Goal: Information Seeking & Learning: Find specific fact

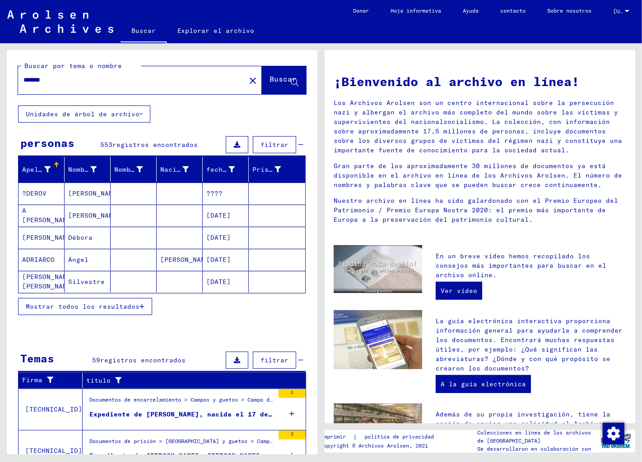
drag, startPoint x: 51, startPoint y: 80, endPoint x: 4, endPoint y: 80, distance: 47.8
click at [4, 80] on div "Buscar por tema o nombre ******* close Buscar Unidades de árbol de archivo pers…" at bounding box center [160, 248] width 321 height 411
type input "********"
click at [269, 78] on font "Buscar" at bounding box center [282, 78] width 27 height 9
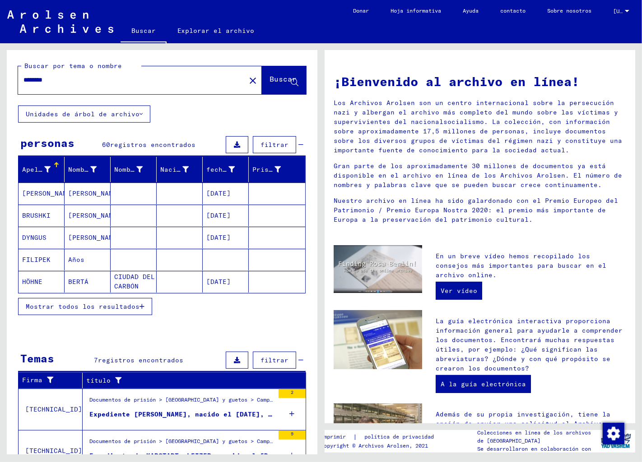
click at [83, 309] on font "Mostrar todos los resultados" at bounding box center [83, 307] width 114 height 8
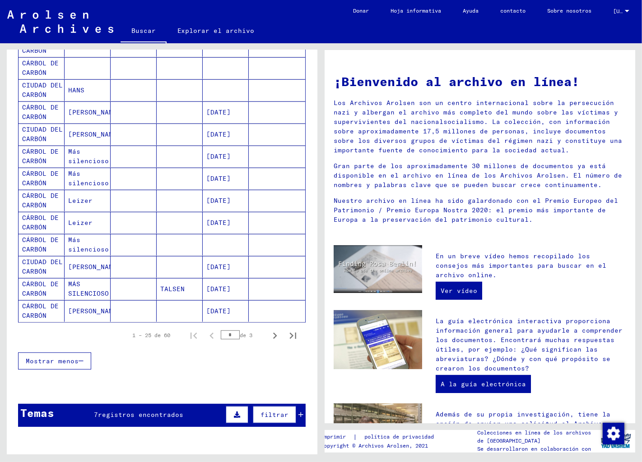
scroll to position [501, 0]
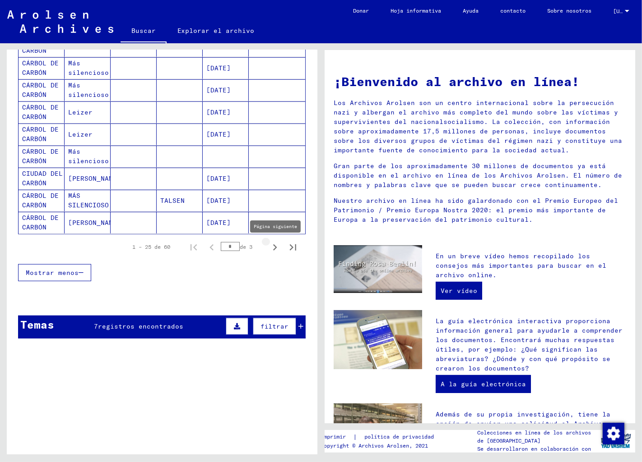
click at [273, 247] on icon "Página siguiente" at bounding box center [275, 248] width 4 height 6
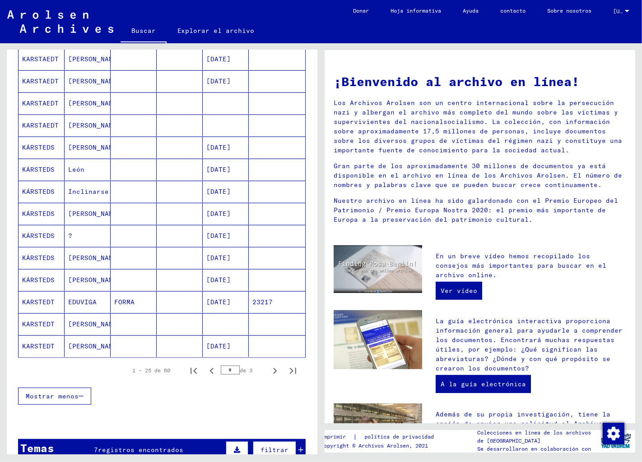
scroll to position [451, 0]
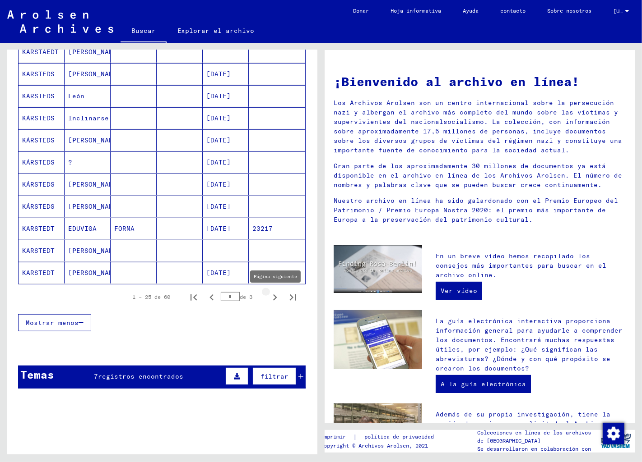
click at [268, 296] on icon "Página siguiente" at bounding box center [274, 297] width 13 height 13
type input "*"
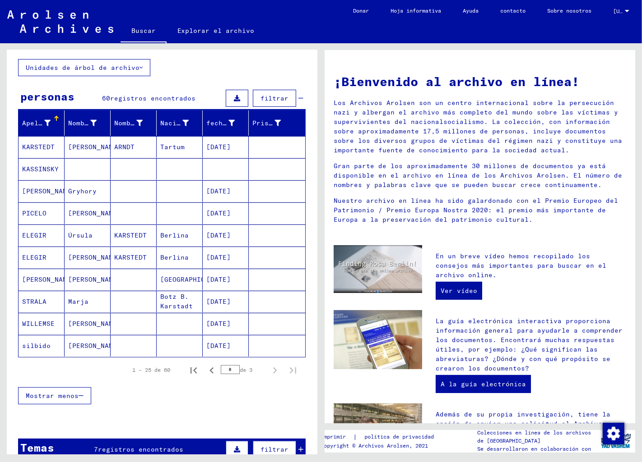
scroll to position [0, 0]
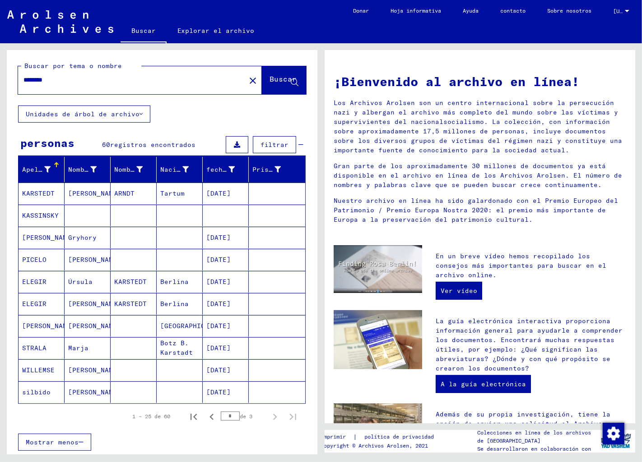
click at [62, 81] on input "********" at bounding box center [128, 79] width 211 height 9
type input "*"
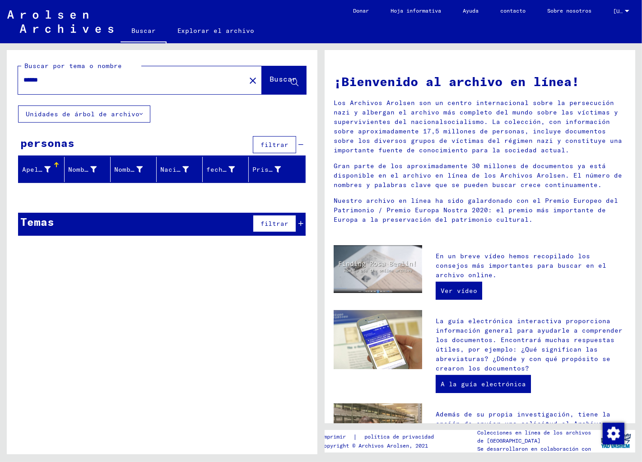
drag, startPoint x: 54, startPoint y: 78, endPoint x: 0, endPoint y: 77, distance: 54.1
click at [0, 77] on div "Buscar por tema o nombre ****** close Buscar Unidades de árbol de archivo perso…" at bounding box center [160, 248] width 321 height 411
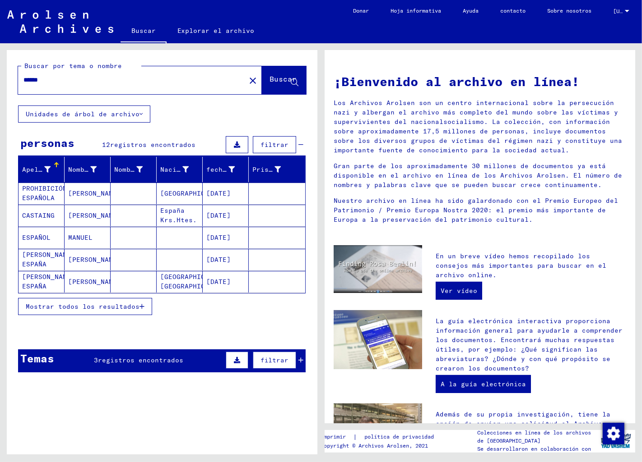
click at [69, 306] on font "Mostrar todos los resultados" at bounding box center [83, 307] width 114 height 8
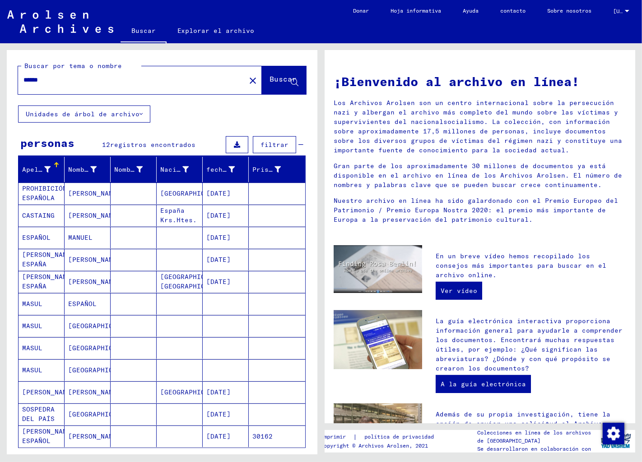
drag, startPoint x: 50, startPoint y: 79, endPoint x: 9, endPoint y: 80, distance: 40.2
click at [9, 80] on div "Buscar por tema o nombre ****** close Buscar" at bounding box center [162, 77] width 310 height 55
click at [269, 74] on font "Buscar" at bounding box center [282, 78] width 27 height 9
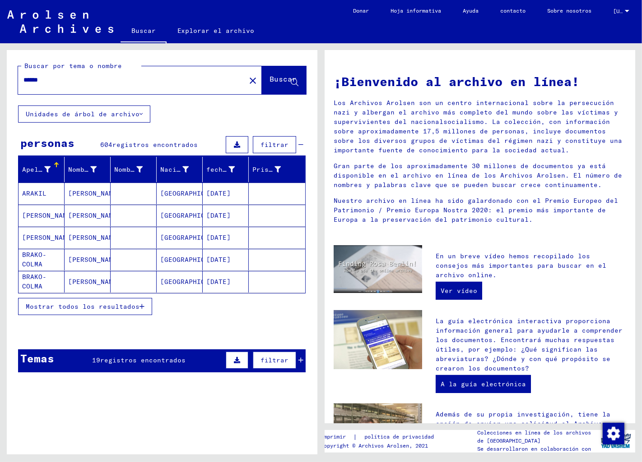
click at [84, 304] on font "Mostrar todos los resultados" at bounding box center [83, 307] width 114 height 8
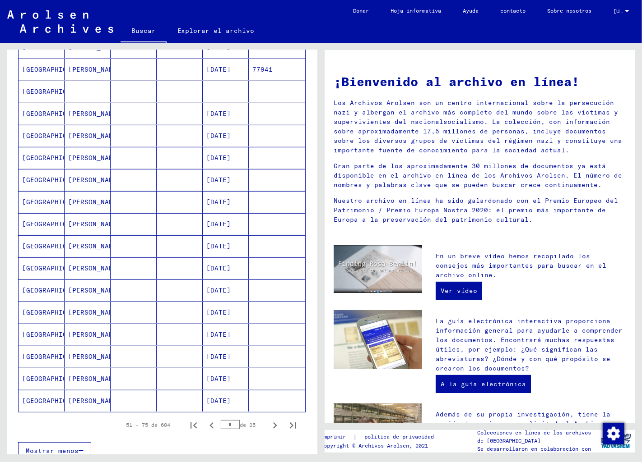
scroll to position [501, 0]
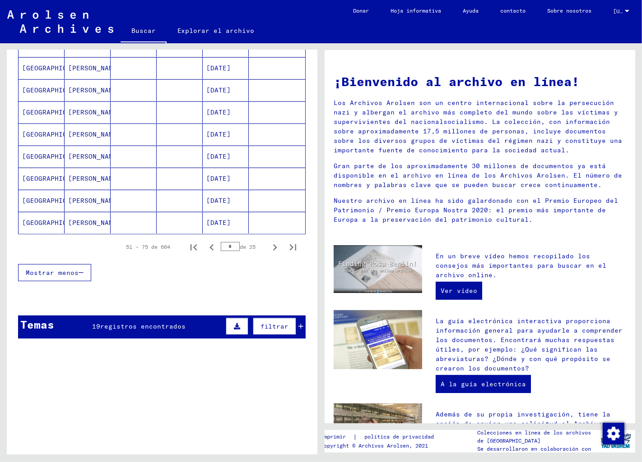
click at [106, 325] on font "registros encontrados" at bounding box center [142, 327] width 85 height 8
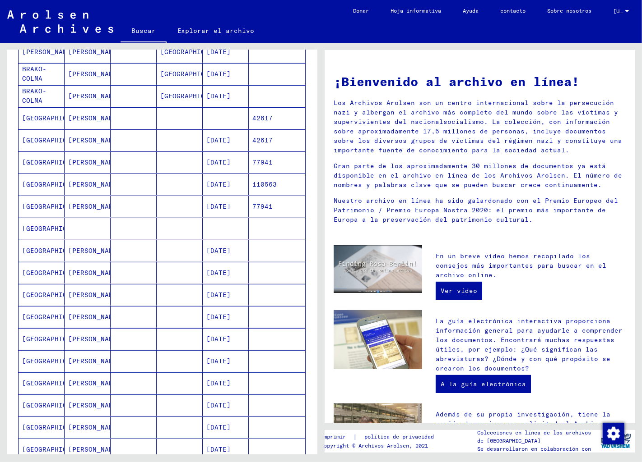
scroll to position [0, 0]
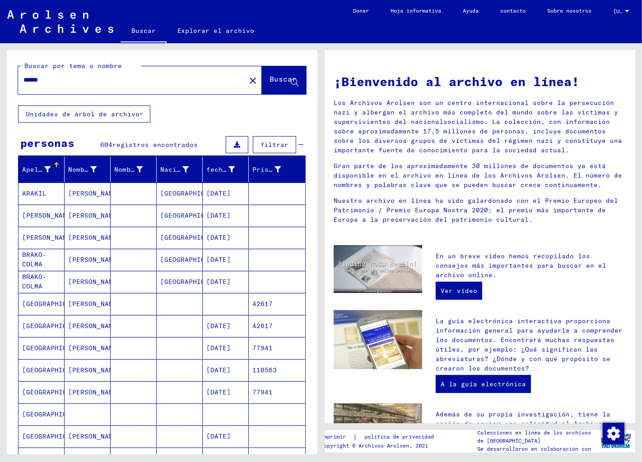
drag, startPoint x: 48, startPoint y: 78, endPoint x: 5, endPoint y: 80, distance: 42.9
click at [5, 80] on div "Buscar por tema o nombre ****** close Buscar Unidades de árbol de archivo perso…" at bounding box center [160, 248] width 321 height 411
click at [269, 77] on font "Buscar" at bounding box center [282, 78] width 27 height 9
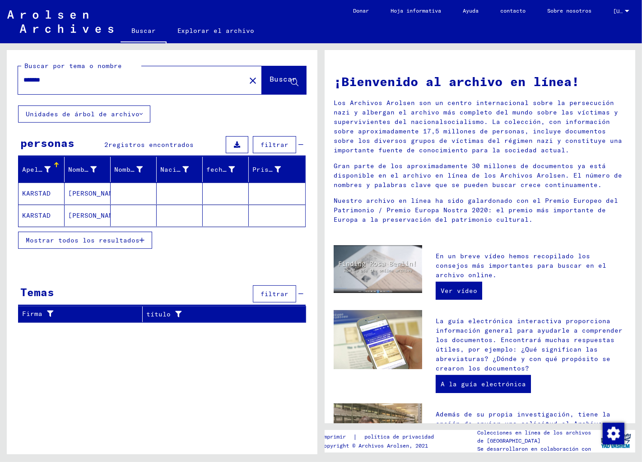
click at [86, 238] on font "Mostrar todos los resultados" at bounding box center [83, 240] width 114 height 8
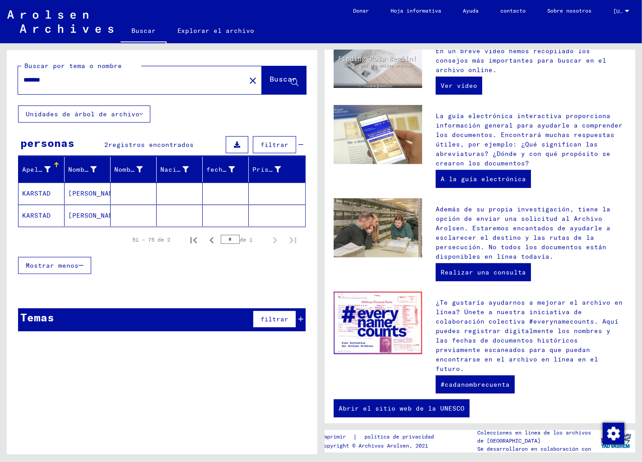
scroll to position [208, 0]
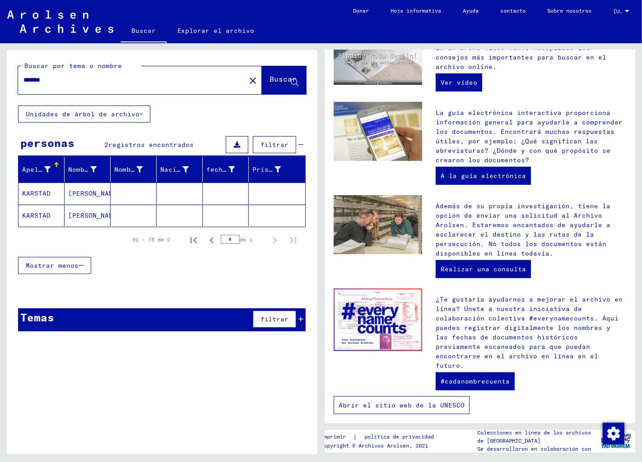
click at [395, 402] on font "Abrir el sitio web de la UNESCO" at bounding box center [401, 406] width 126 height 8
click at [51, 79] on input "*******" at bounding box center [128, 79] width 211 height 9
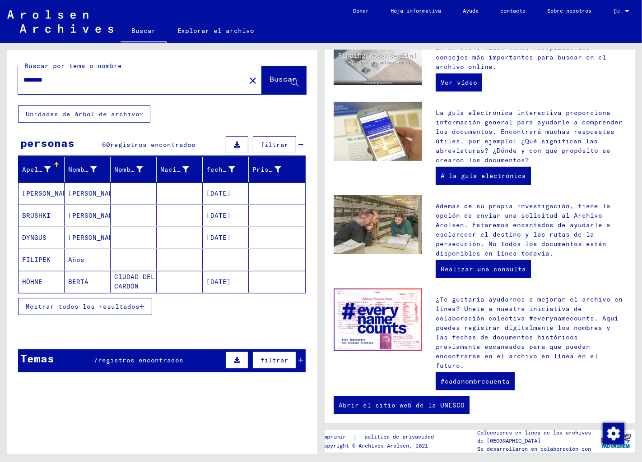
click at [37, 301] on button "Mostrar todos los resultados" at bounding box center [85, 306] width 134 height 17
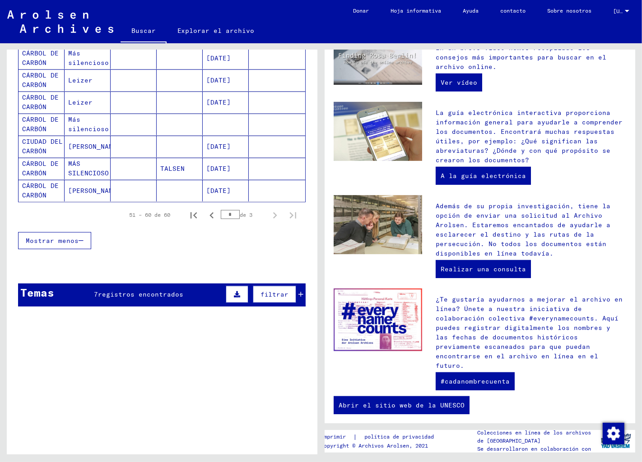
scroll to position [551, 0]
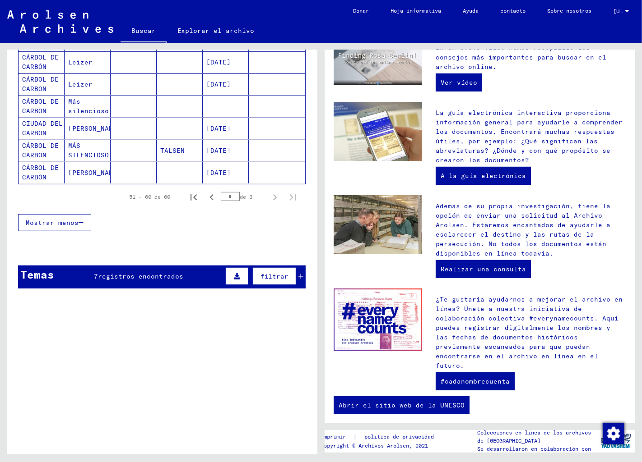
click at [110, 273] on font "registros encontrados" at bounding box center [140, 277] width 85 height 8
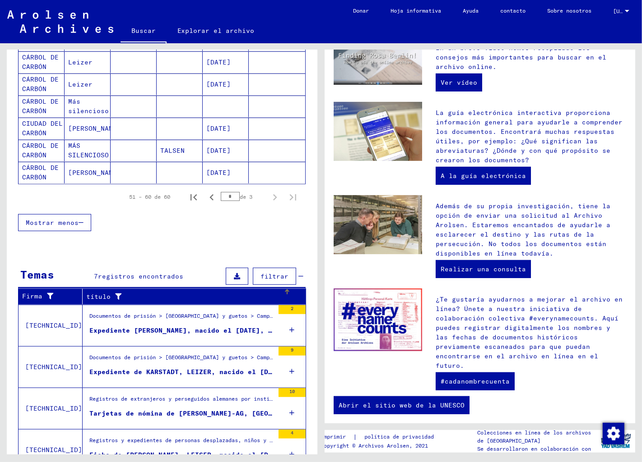
scroll to position [637, 0]
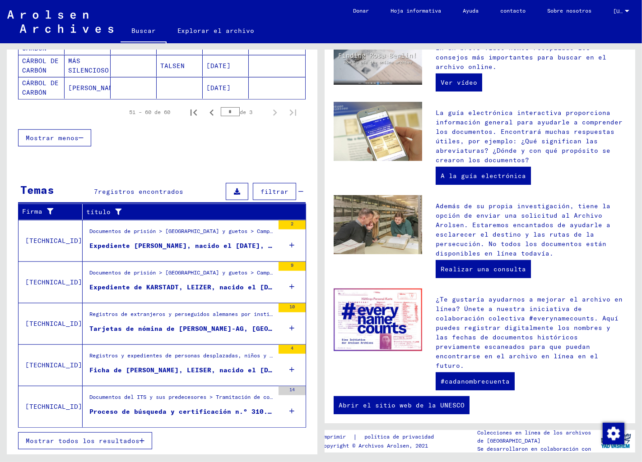
click at [290, 323] on icon at bounding box center [292, 329] width 5 height 32
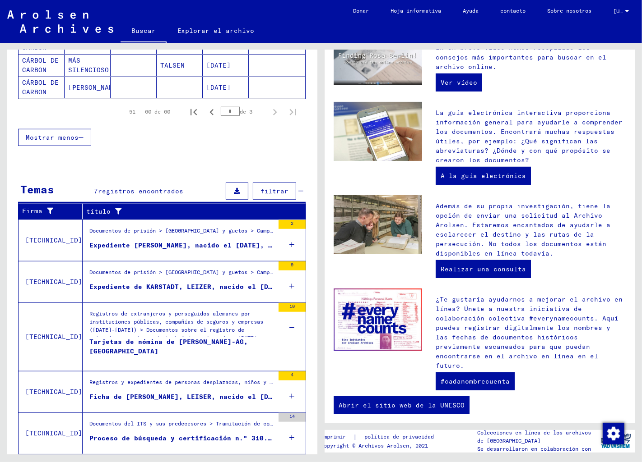
click at [290, 393] on icon at bounding box center [292, 397] width 5 height 32
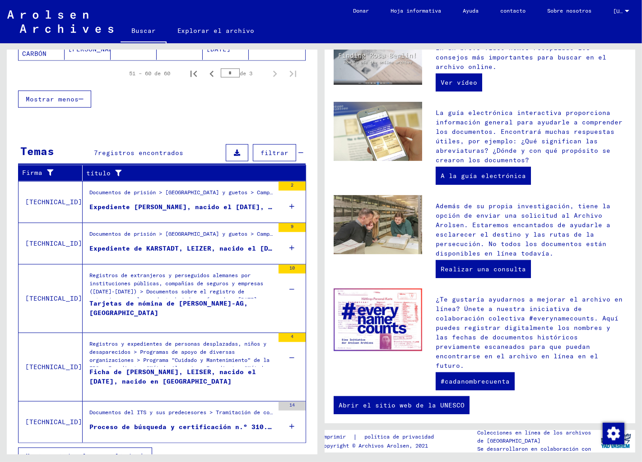
scroll to position [691, 0]
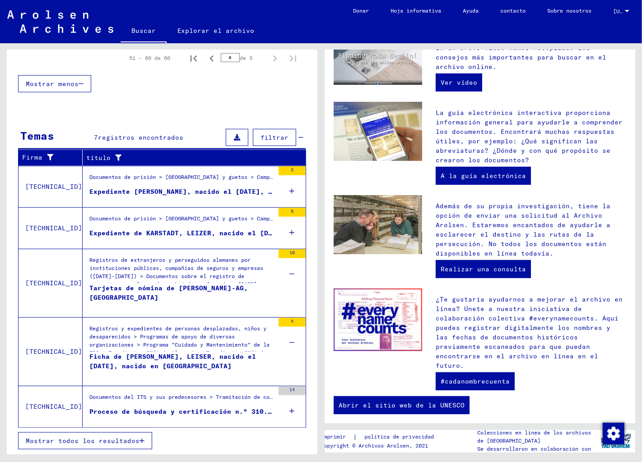
click at [290, 410] on icon at bounding box center [292, 412] width 5 height 32
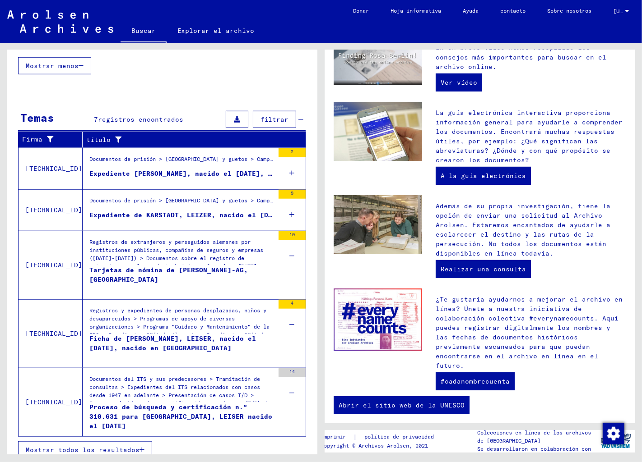
scroll to position [718, 0]
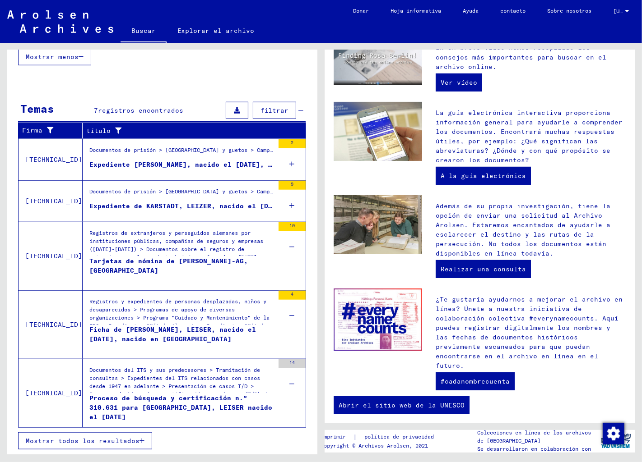
click at [123, 440] on font "Mostrar todos los resultados" at bounding box center [83, 441] width 114 height 8
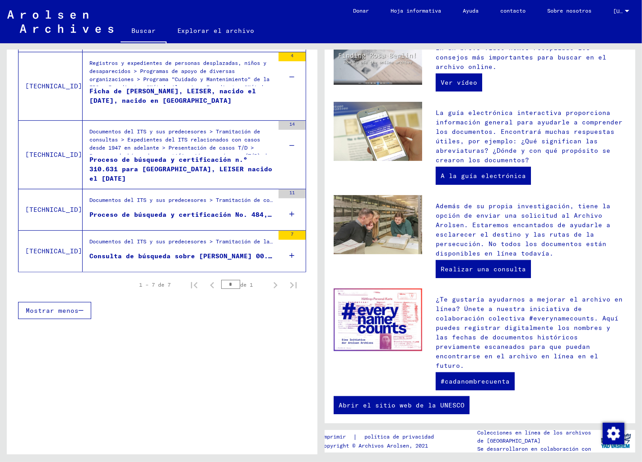
scroll to position [276, 0]
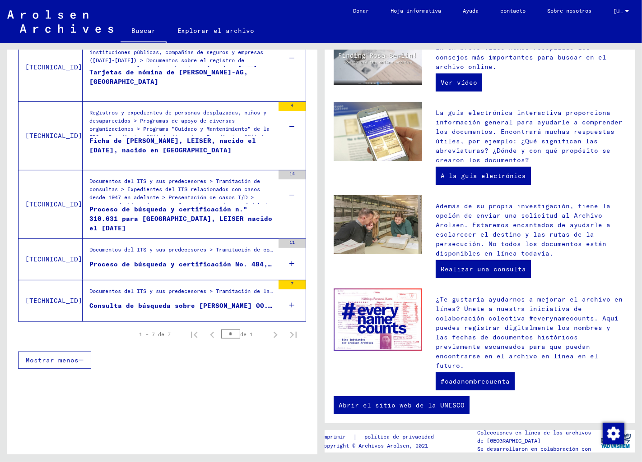
click at [192, 303] on font "Consulta de búsqueda sobre [PERSON_NAME] 00.00.1875" at bounding box center [192, 306] width 207 height 8
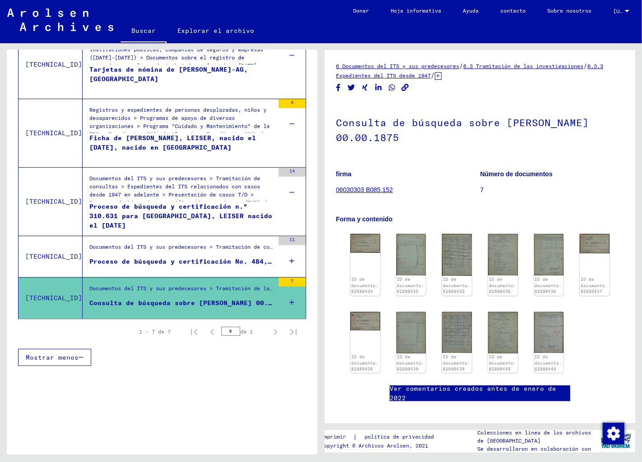
click at [282, 298] on mat-cell at bounding box center [277, 298] width 56 height 22
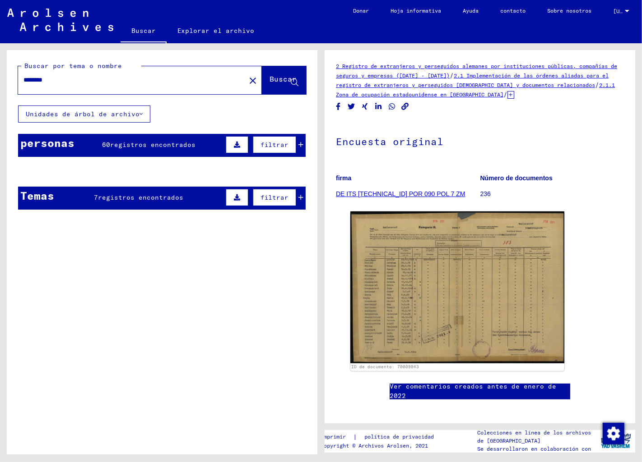
click at [144, 141] on font "registros encontrados" at bounding box center [153, 145] width 85 height 8
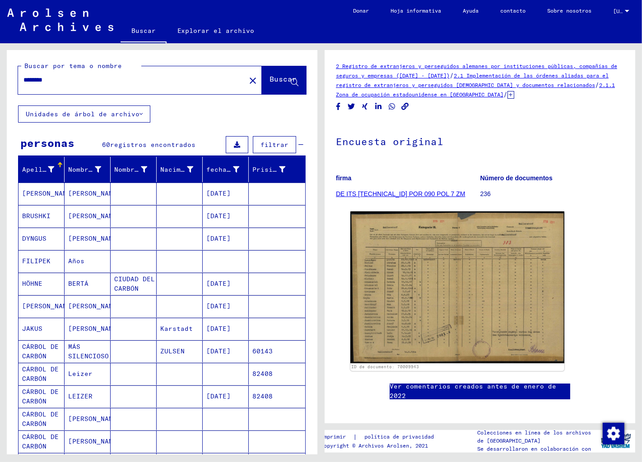
click at [23, 78] on input "********" at bounding box center [131, 79] width 217 height 9
click at [269, 75] on font "Buscar" at bounding box center [282, 78] width 27 height 9
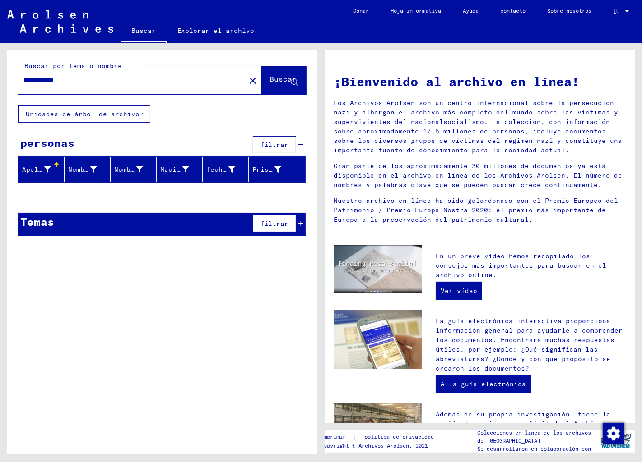
drag, startPoint x: 42, startPoint y: 78, endPoint x: 0, endPoint y: 83, distance: 42.7
click at [0, 83] on div "**********" at bounding box center [160, 248] width 321 height 411
type input "********"
click at [270, 75] on font "Buscar" at bounding box center [282, 78] width 27 height 9
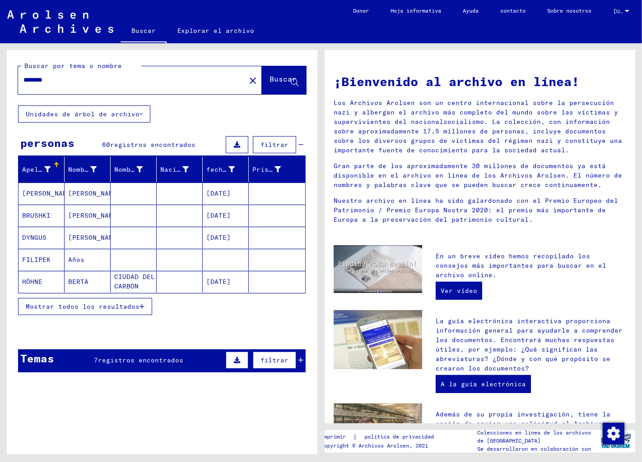
click at [118, 305] on font "Mostrar todos los resultados" at bounding box center [83, 307] width 114 height 8
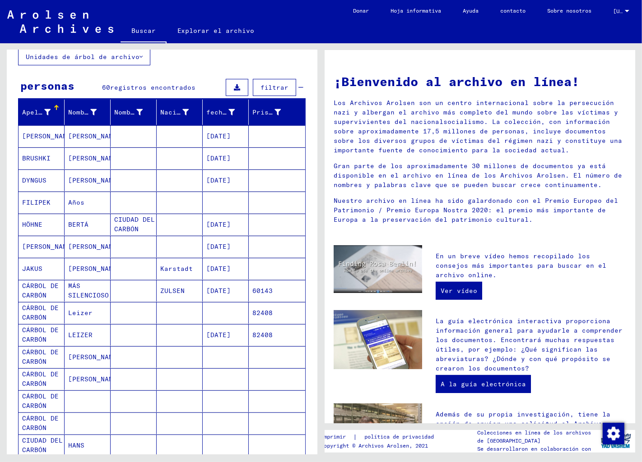
scroll to position [50, 0]
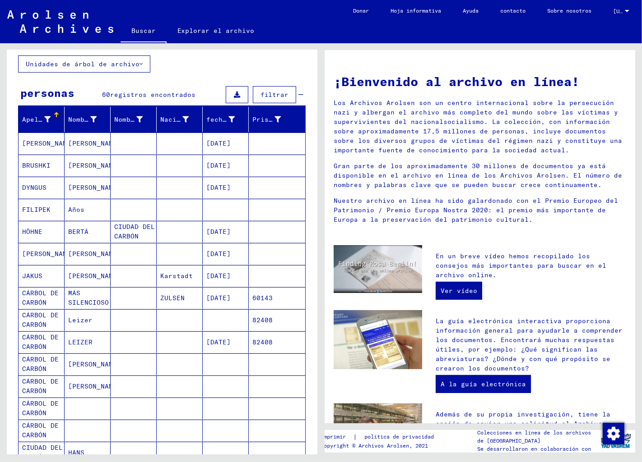
click at [76, 299] on font "MÁS SILENCIOSO" at bounding box center [88, 298] width 41 height 18
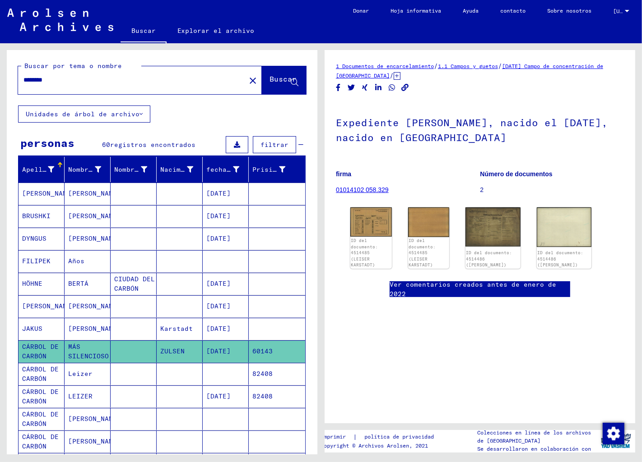
click at [167, 329] on font "Karstadt" at bounding box center [176, 329] width 32 height 8
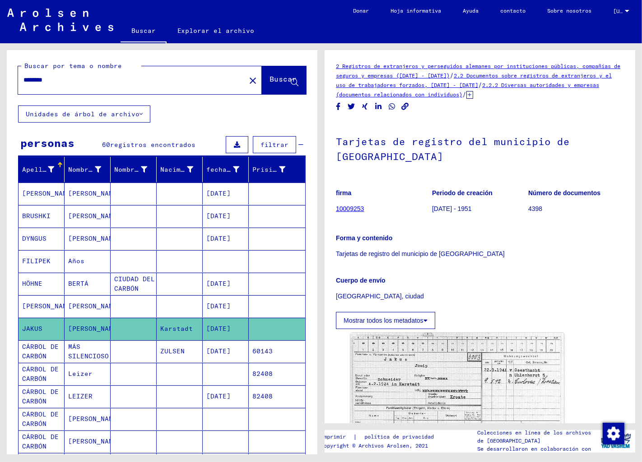
click at [124, 276] on font "CIUDAD DEL CARBÓN" at bounding box center [134, 284] width 41 height 18
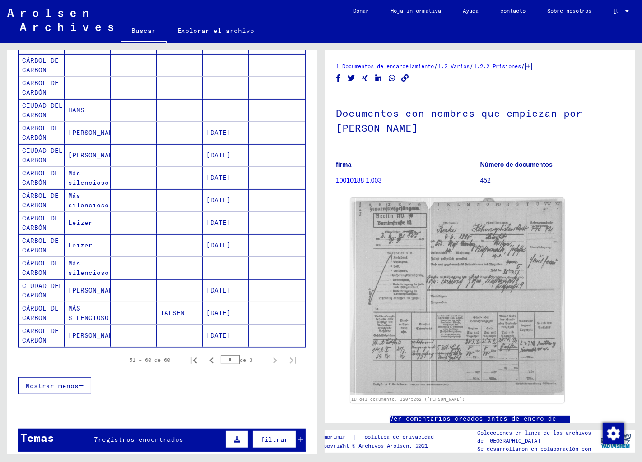
scroll to position [451, 0]
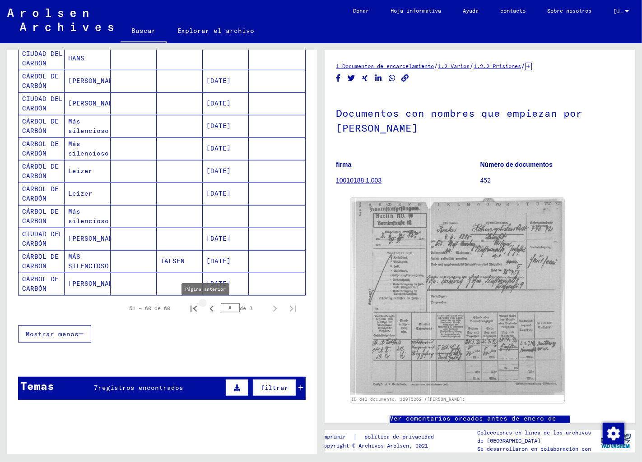
click at [205, 309] on icon "Página anterior" at bounding box center [211, 309] width 13 height 13
type input "*"
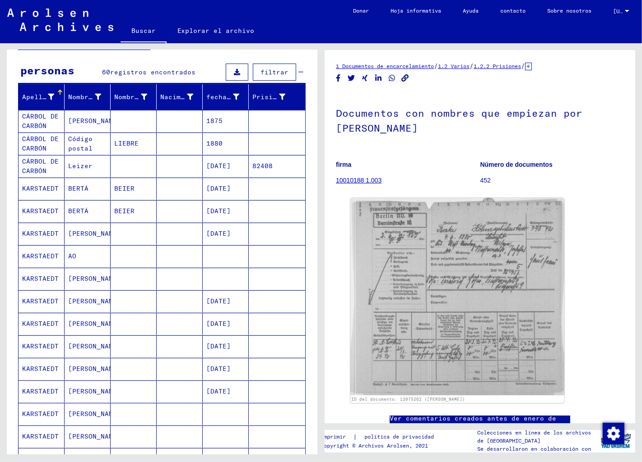
scroll to position [50, 0]
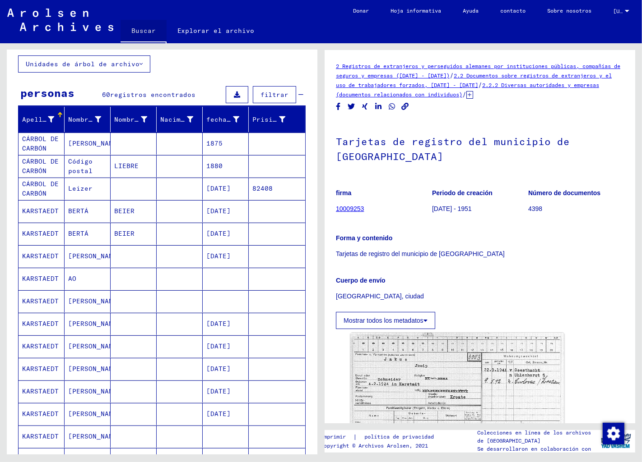
click at [145, 26] on font "Buscar" at bounding box center [143, 30] width 24 height 14
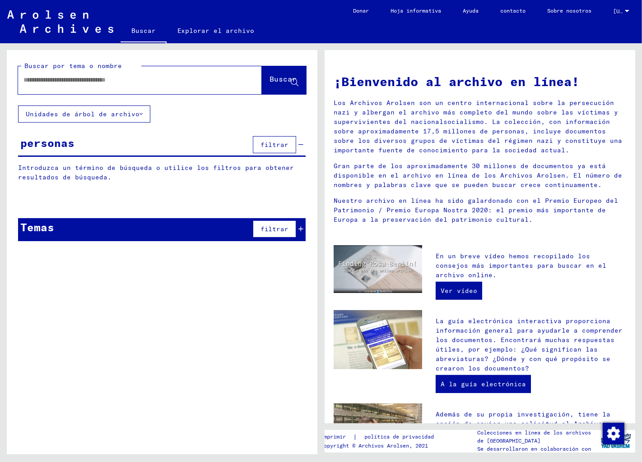
click at [60, 79] on input "text" at bounding box center [128, 79] width 211 height 9
type input "*****"
click at [266, 73] on button "Buscar" at bounding box center [284, 80] width 44 height 28
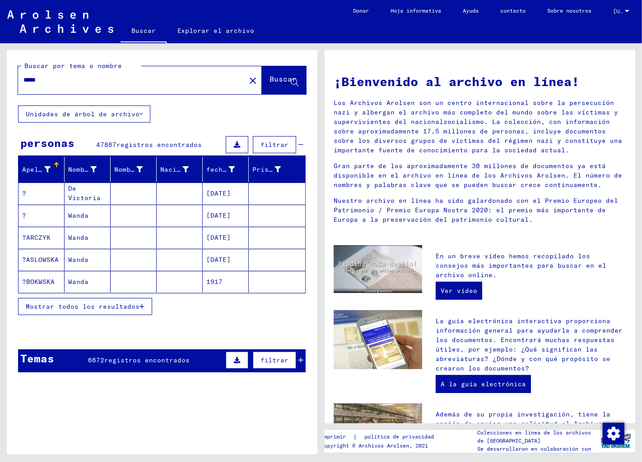
click at [267, 140] on button "filtrar" at bounding box center [274, 144] width 43 height 17
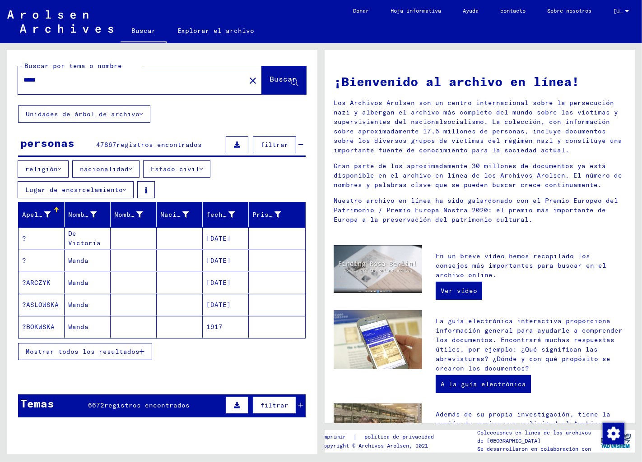
click at [190, 167] on font "Estado civil" at bounding box center [175, 169] width 49 height 8
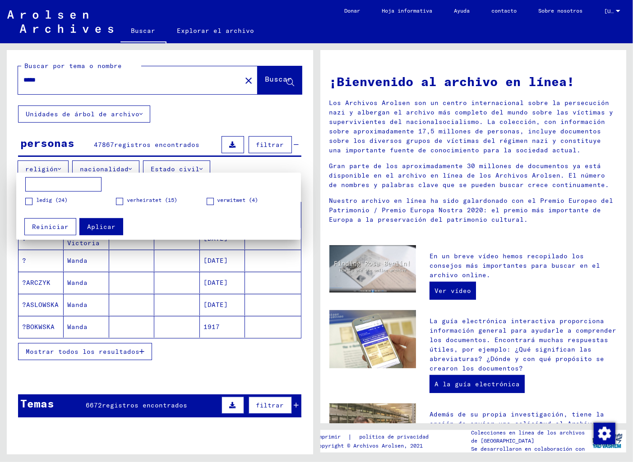
drag, startPoint x: 309, startPoint y: 202, endPoint x: 310, endPoint y: 235, distance: 33.4
click at [310, 235] on div at bounding box center [316, 231] width 633 height 462
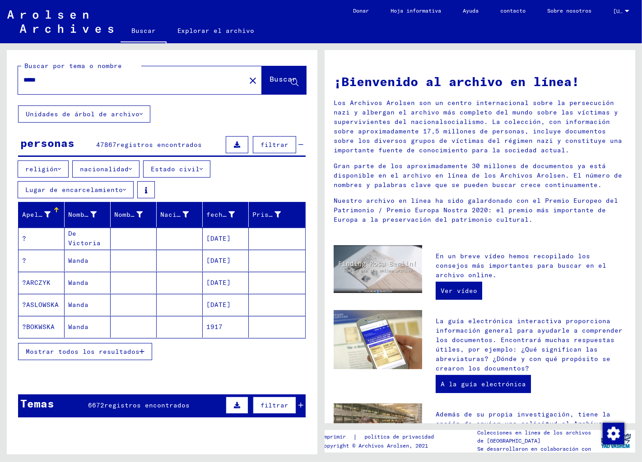
click at [247, 77] on mat-icon "close" at bounding box center [252, 80] width 11 height 11
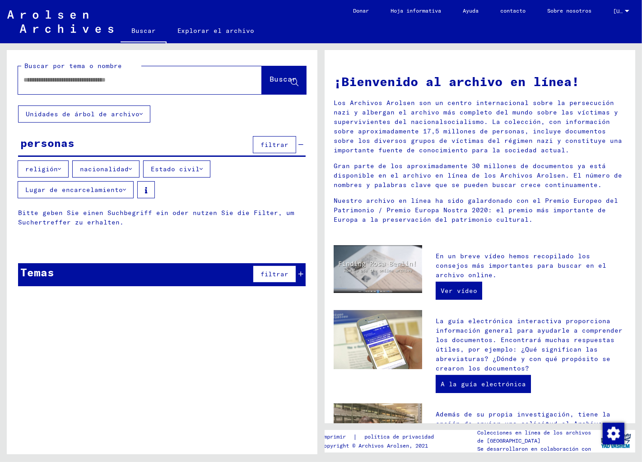
click at [202, 27] on font "Explorar el archivo" at bounding box center [215, 31] width 77 height 8
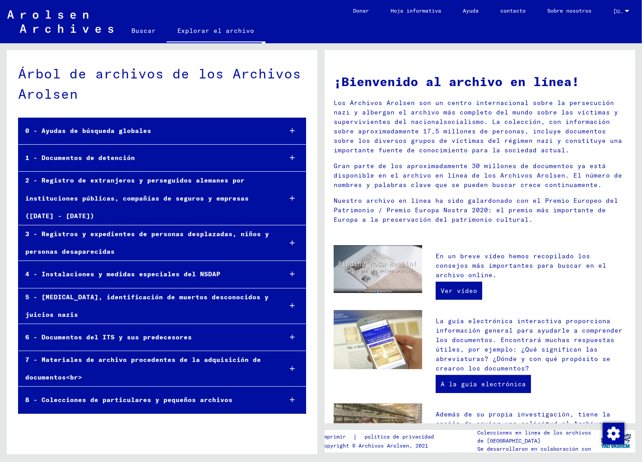
click at [295, 334] on div at bounding box center [292, 337] width 27 height 27
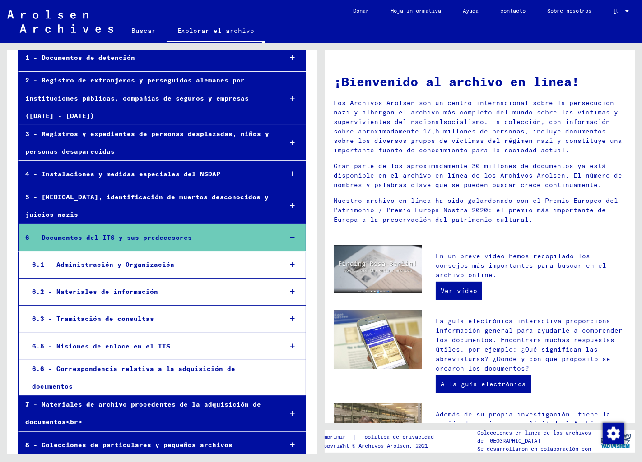
scroll to position [109, 0]
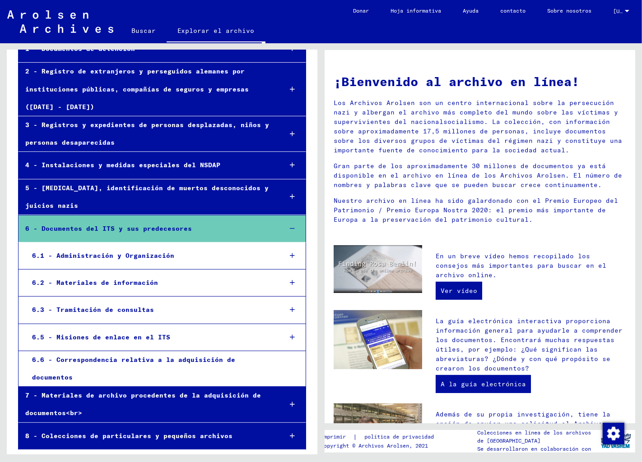
click at [282, 193] on div at bounding box center [292, 197] width 27 height 27
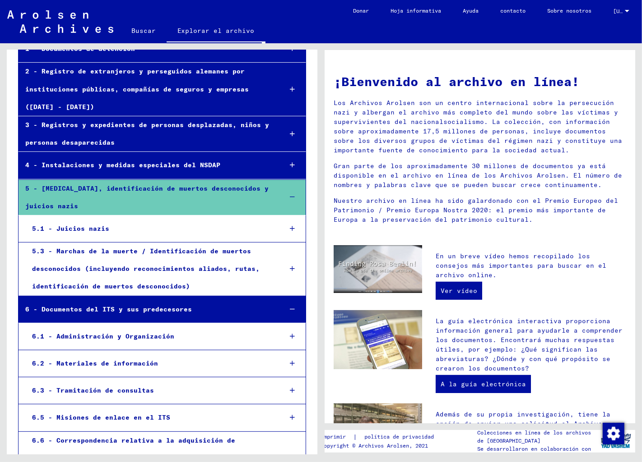
click at [282, 265] on div at bounding box center [292, 269] width 27 height 27
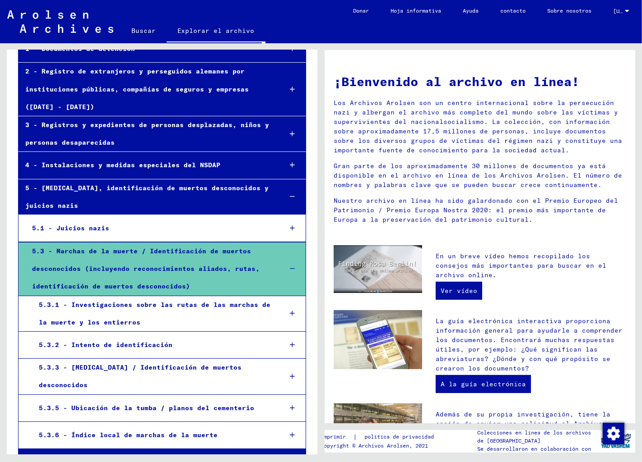
click at [290, 166] on icon at bounding box center [292, 165] width 5 height 6
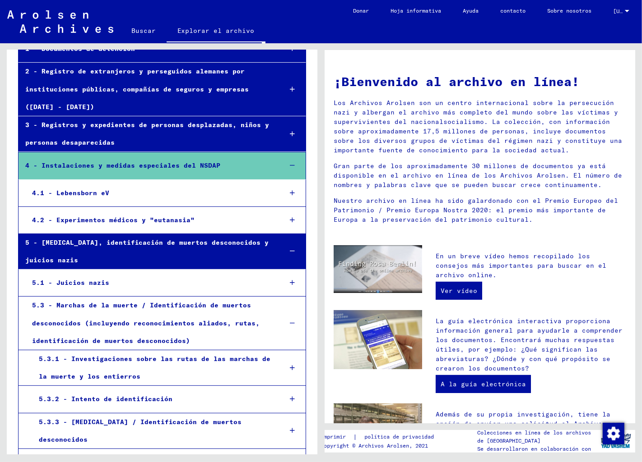
click at [290, 86] on icon at bounding box center [292, 89] width 5 height 6
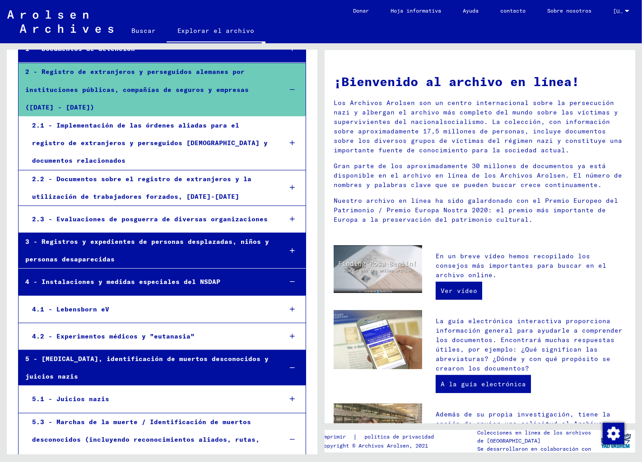
click at [282, 138] on div at bounding box center [292, 143] width 27 height 27
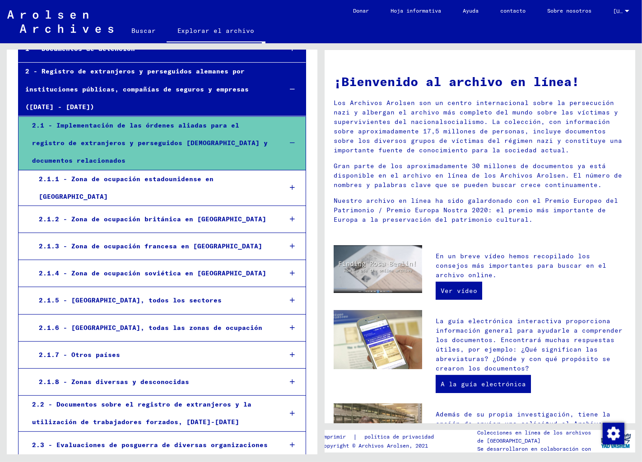
click at [283, 343] on div at bounding box center [292, 355] width 27 height 27
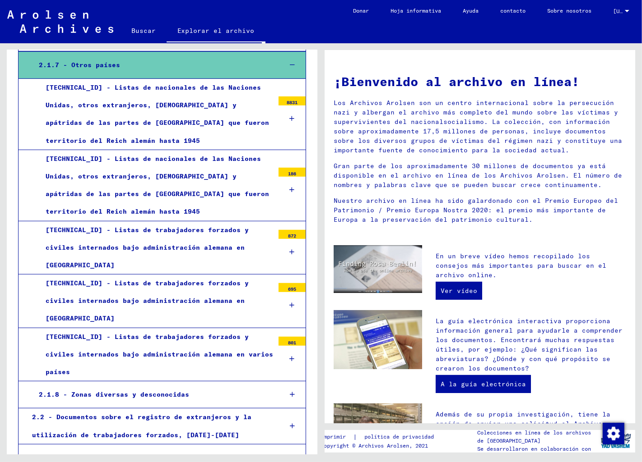
scroll to position [410, 0]
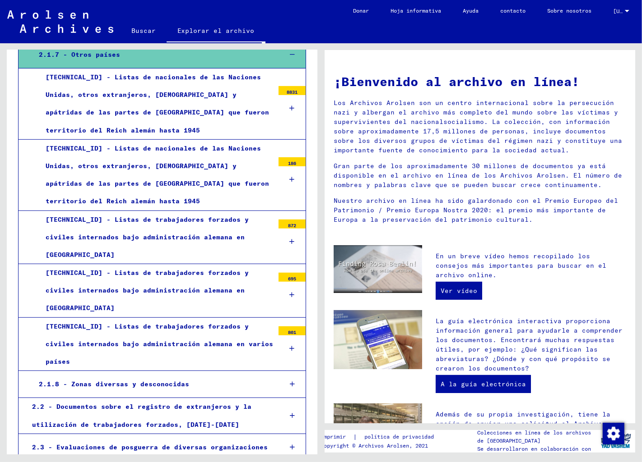
click at [284, 371] on div at bounding box center [292, 384] width 27 height 27
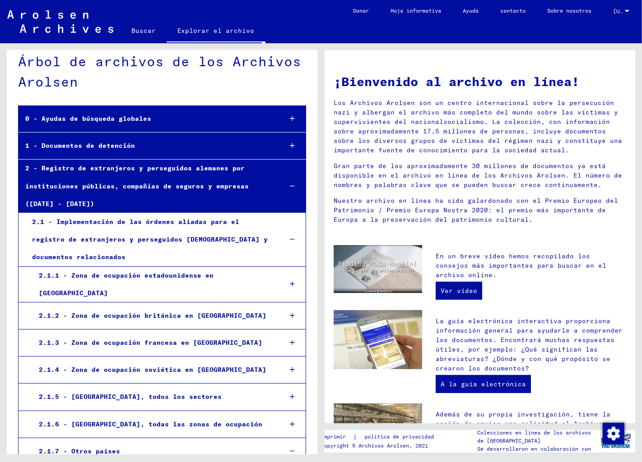
scroll to position [0, 0]
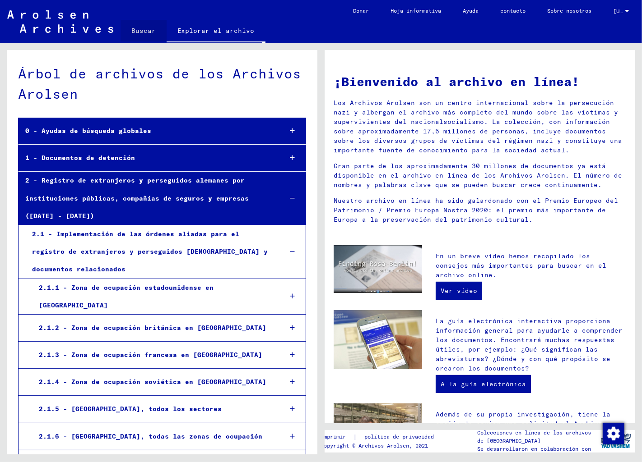
click at [144, 27] on font "Buscar" at bounding box center [143, 31] width 24 height 8
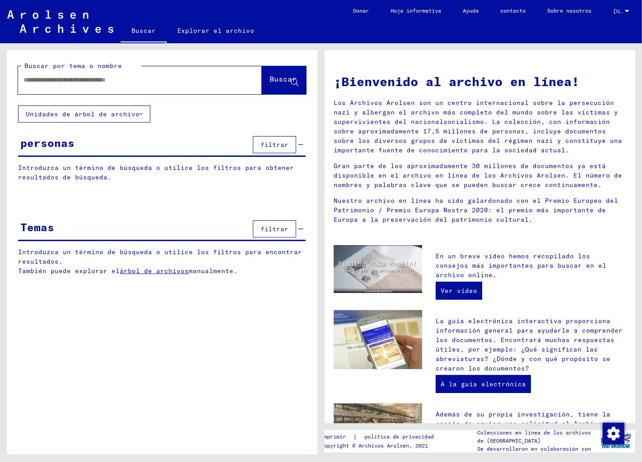
click at [46, 79] on input "text" at bounding box center [128, 79] width 211 height 9
type input "******"
click at [269, 74] on font "Buscar" at bounding box center [282, 78] width 27 height 9
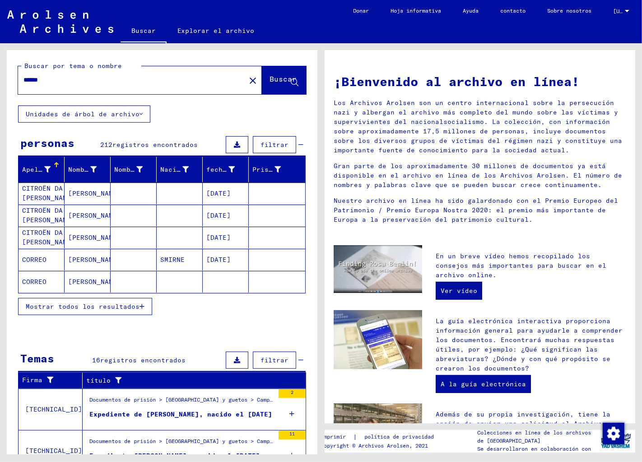
click at [128, 305] on font "Mostrar todos los resultados" at bounding box center [83, 307] width 114 height 8
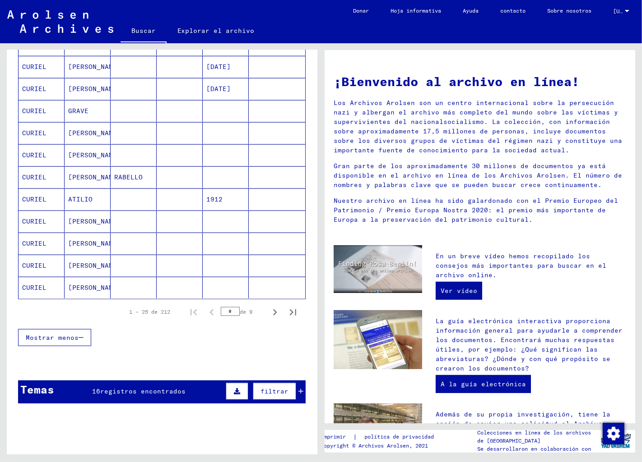
scroll to position [438, 0]
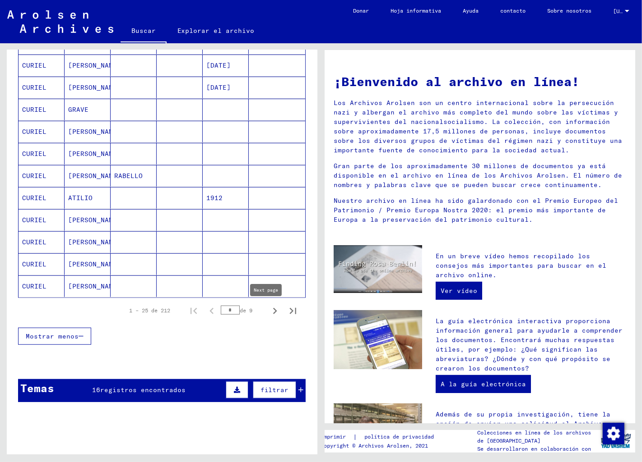
click at [268, 309] on icon "Página siguiente" at bounding box center [274, 311] width 13 height 13
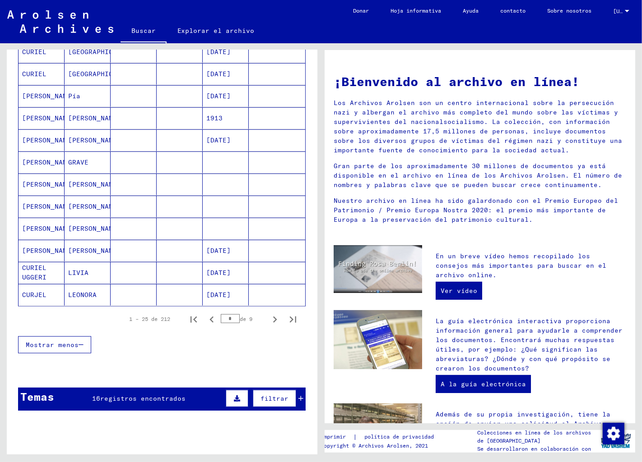
scroll to position [451, 0]
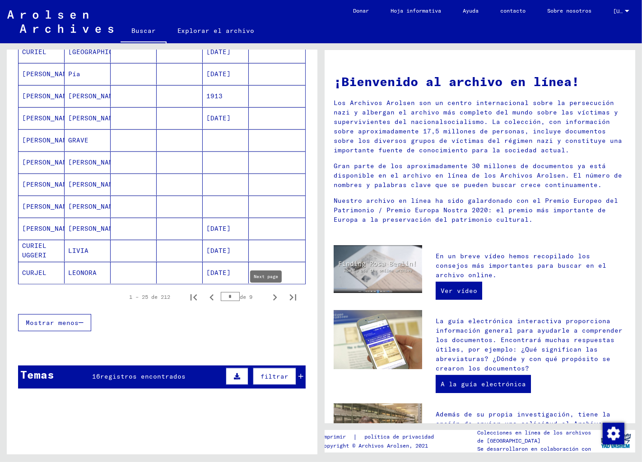
click at [268, 296] on icon "Página siguiente" at bounding box center [274, 297] width 13 height 13
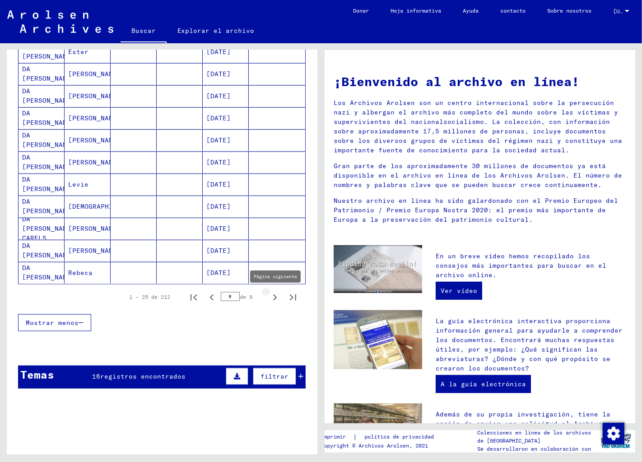
click at [268, 297] on icon "Página siguiente" at bounding box center [274, 297] width 13 height 13
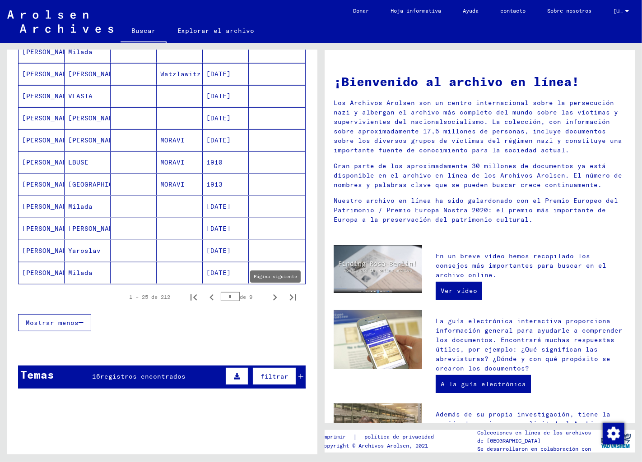
click at [268, 296] on icon "Página siguiente" at bounding box center [274, 297] width 13 height 13
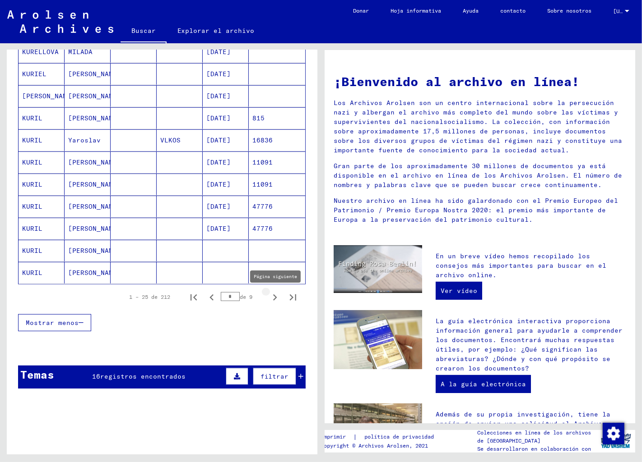
click at [268, 296] on icon "Página siguiente" at bounding box center [274, 297] width 13 height 13
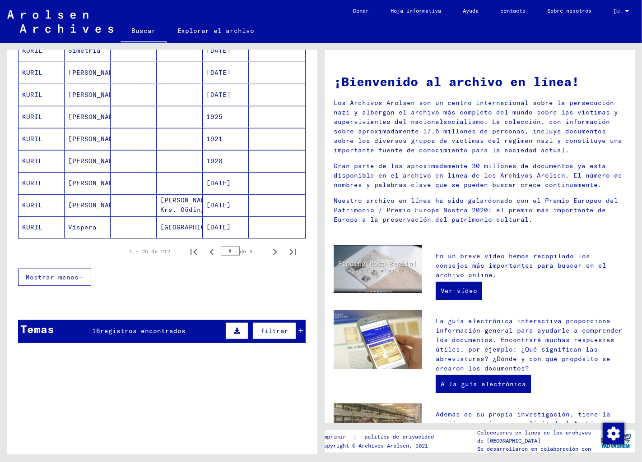
scroll to position [501, 0]
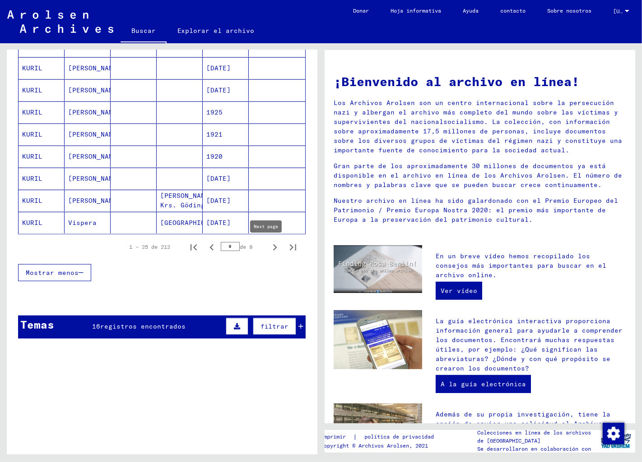
click at [268, 245] on icon "Página siguiente" at bounding box center [274, 247] width 13 height 13
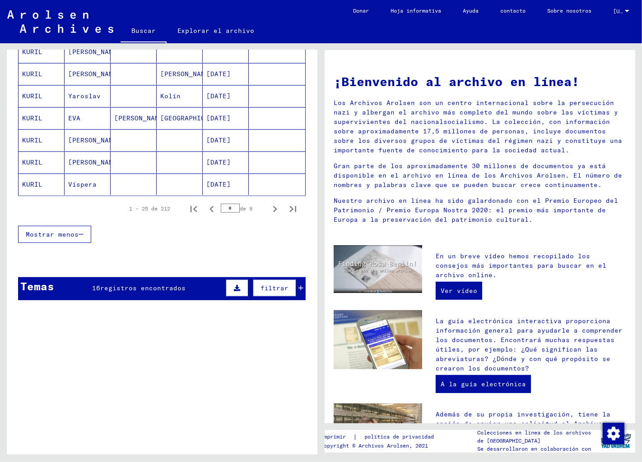
scroll to position [551, 0]
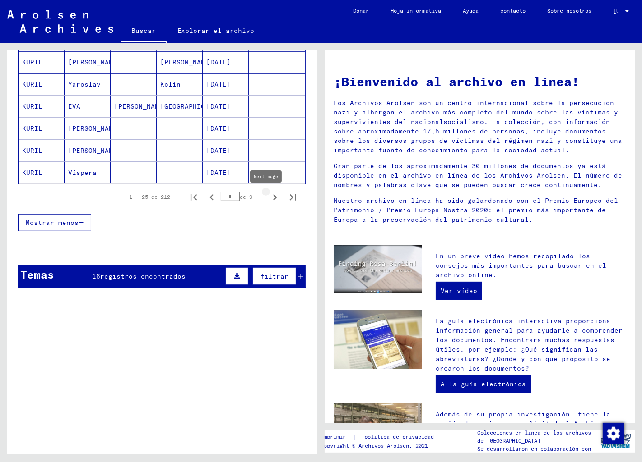
click at [268, 194] on icon "Página siguiente" at bounding box center [274, 197] width 13 height 13
type input "*"
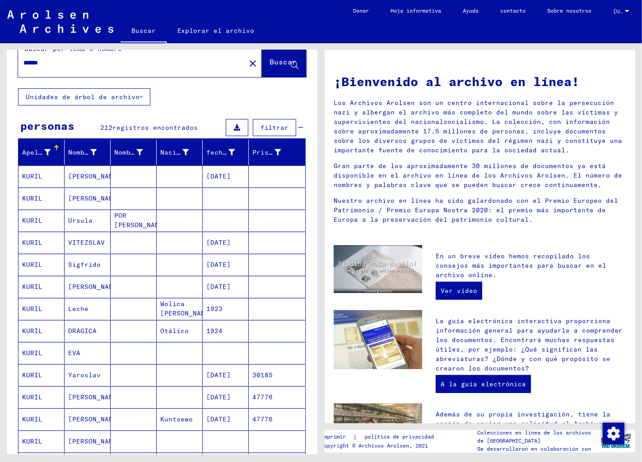
scroll to position [0, 0]
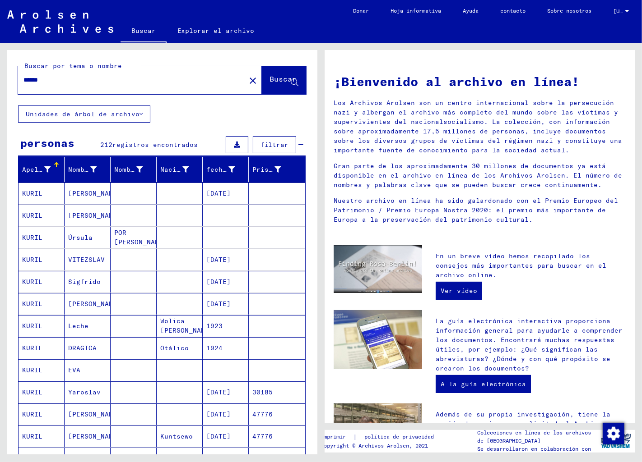
click at [23, 78] on input "******" at bounding box center [128, 79] width 211 height 9
click at [269, 75] on font "Buscar" at bounding box center [282, 78] width 27 height 9
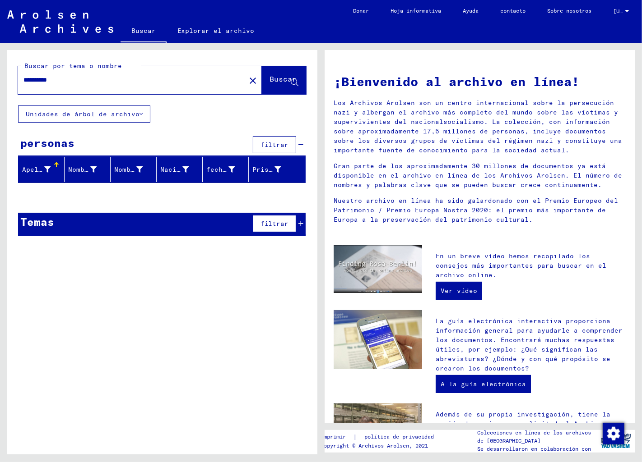
click at [34, 80] on input "**********" at bounding box center [128, 79] width 211 height 9
type input "**********"
click at [270, 77] on font "Buscar" at bounding box center [282, 78] width 27 height 9
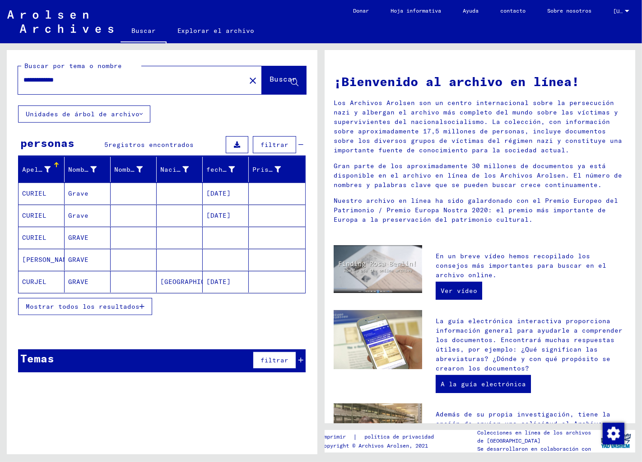
click at [140, 304] on button "Mostrar todos los resultados" at bounding box center [85, 306] width 134 height 17
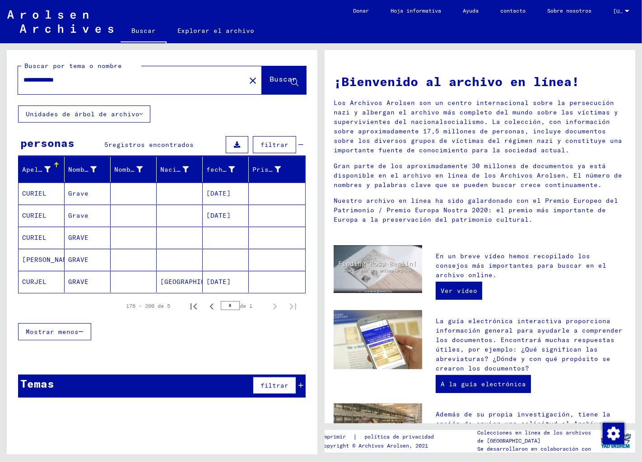
click at [37, 189] on font "CURIEL" at bounding box center [34, 193] width 24 height 9
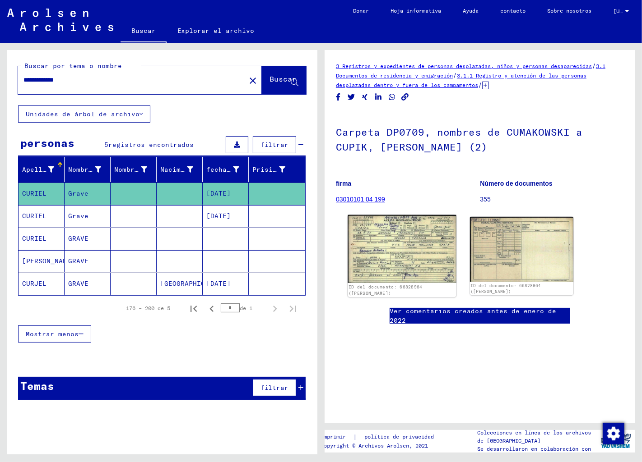
click at [399, 250] on img at bounding box center [401, 249] width 108 height 68
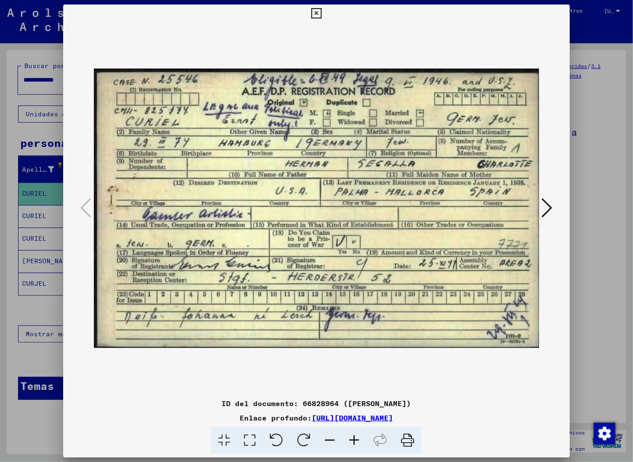
click at [407, 437] on icon at bounding box center [408, 441] width 28 height 28
click at [551, 204] on icon at bounding box center [547, 208] width 11 height 22
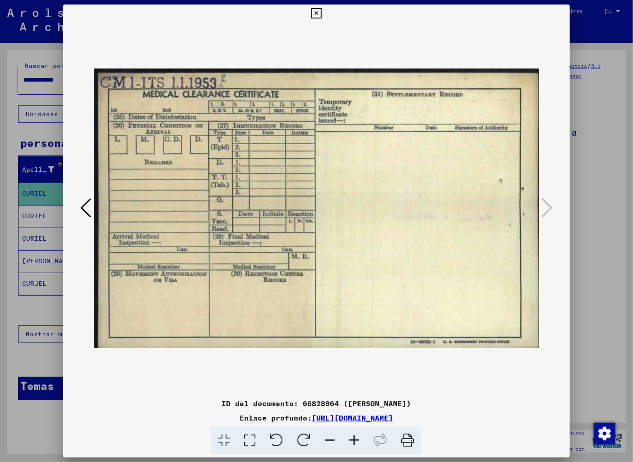
click at [549, 208] on icon at bounding box center [547, 208] width 11 height 22
click at [322, 10] on icon at bounding box center [316, 13] width 10 height 11
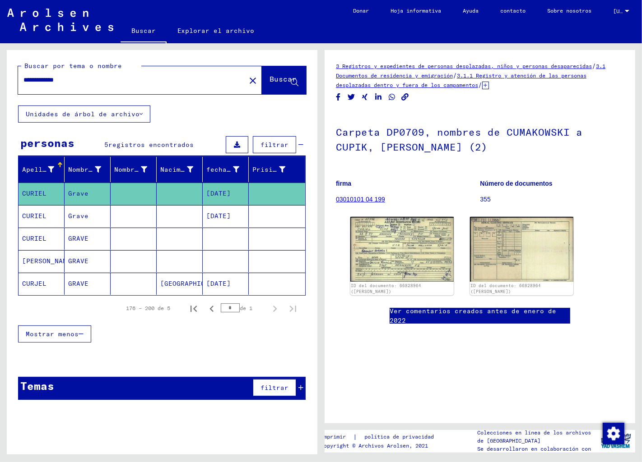
click at [357, 196] on font "03010101 04 199" at bounding box center [360, 199] width 49 height 7
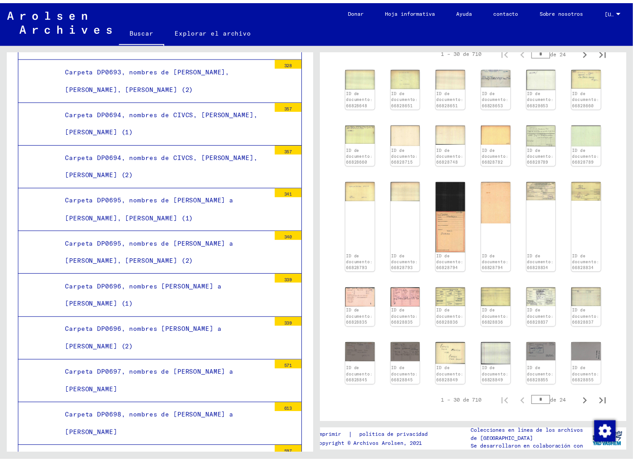
scroll to position [250, 0]
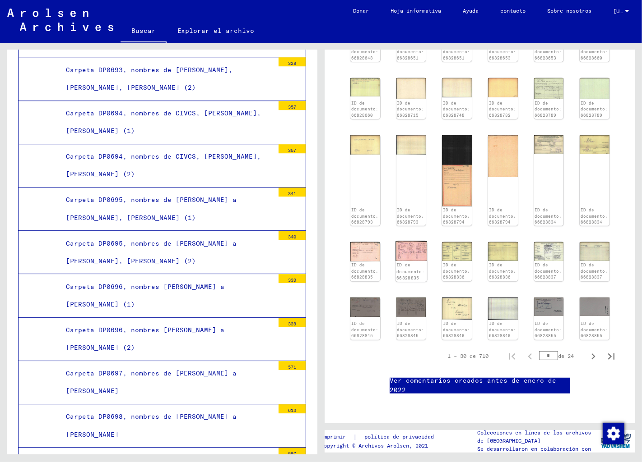
click at [403, 241] on img at bounding box center [410, 251] width 31 height 20
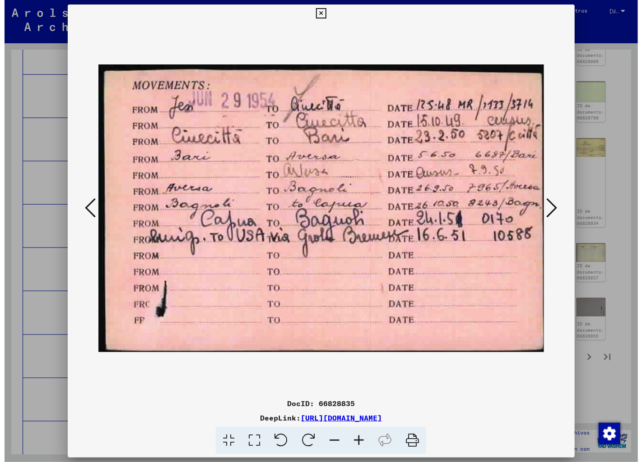
scroll to position [250, 0]
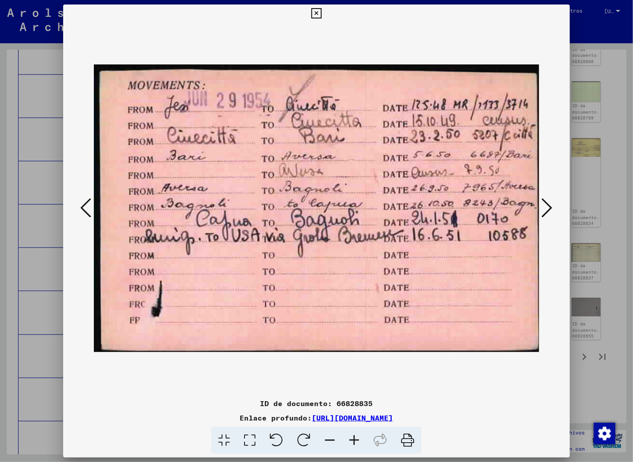
click at [548, 207] on icon at bounding box center [547, 208] width 11 height 22
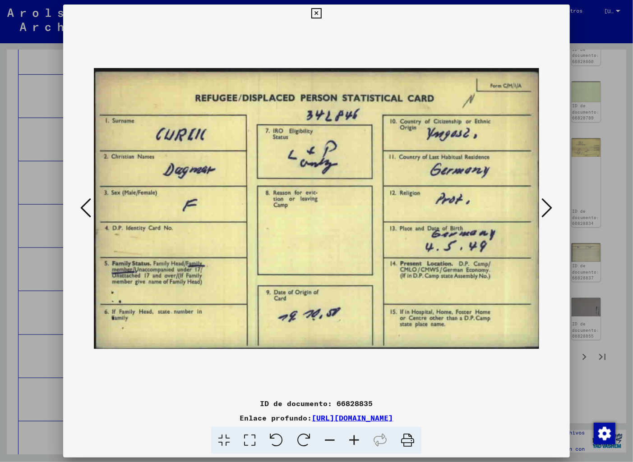
click at [549, 207] on icon at bounding box center [547, 208] width 11 height 22
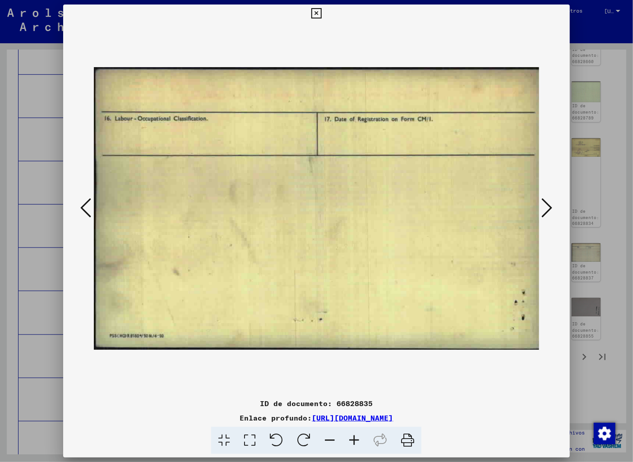
click at [83, 208] on icon at bounding box center [85, 208] width 11 height 22
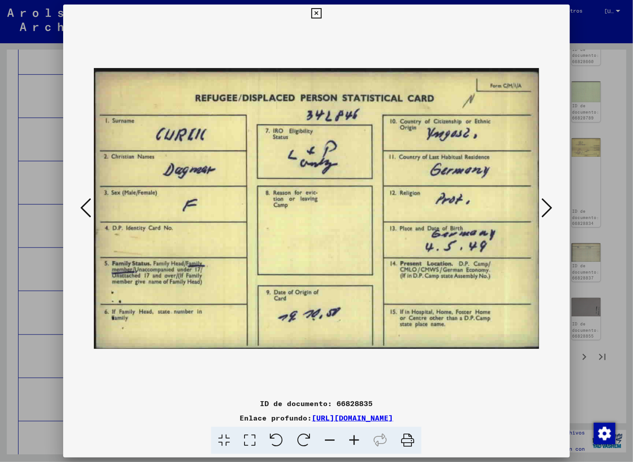
click at [551, 204] on icon at bounding box center [547, 208] width 11 height 22
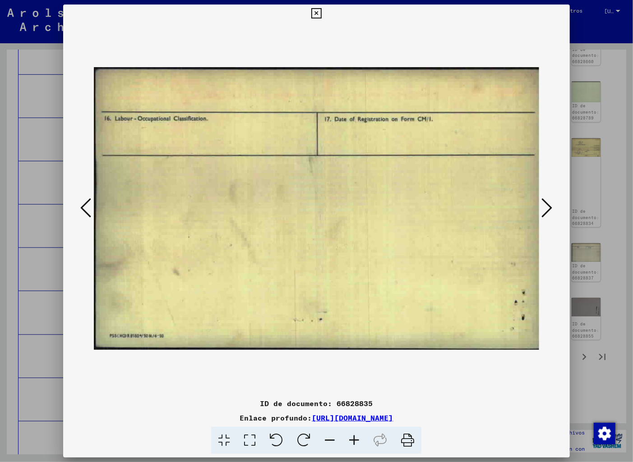
click at [551, 204] on icon at bounding box center [547, 208] width 11 height 22
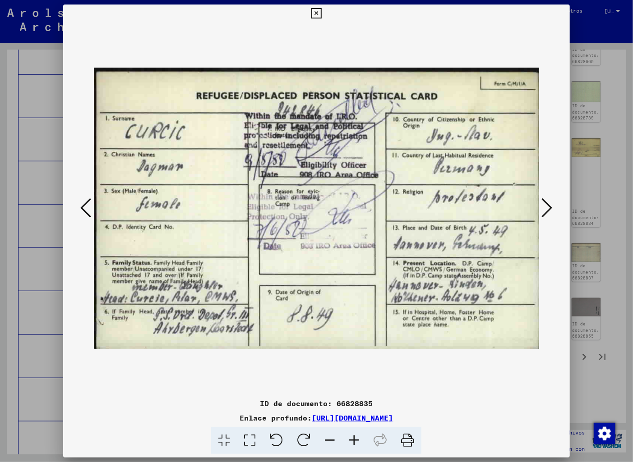
click at [551, 204] on icon at bounding box center [547, 208] width 11 height 22
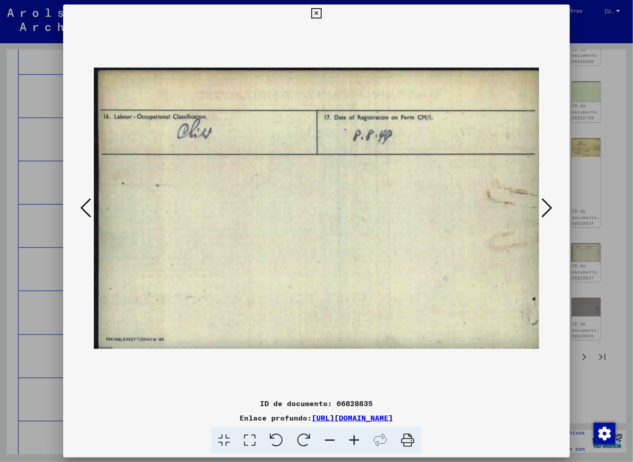
click at [551, 204] on icon at bounding box center [547, 208] width 11 height 22
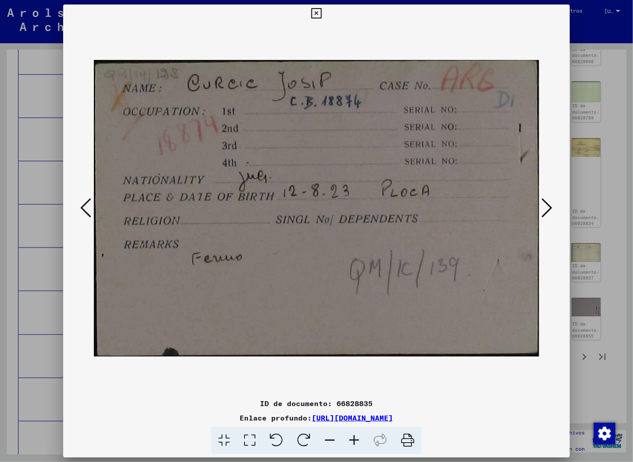
click at [551, 204] on icon at bounding box center [547, 208] width 11 height 22
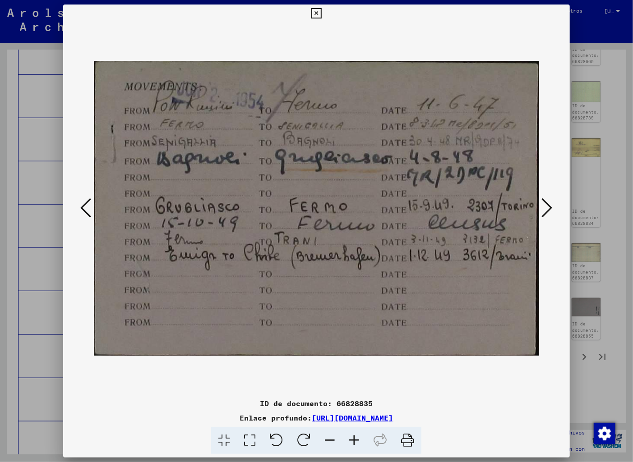
click at [551, 204] on icon at bounding box center [547, 208] width 11 height 22
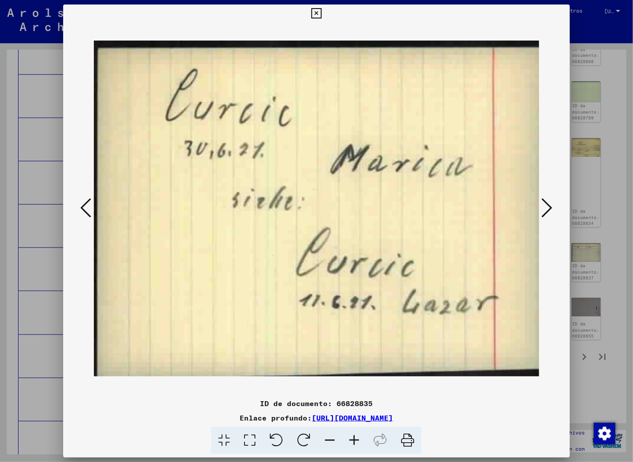
click at [551, 204] on icon at bounding box center [547, 208] width 11 height 22
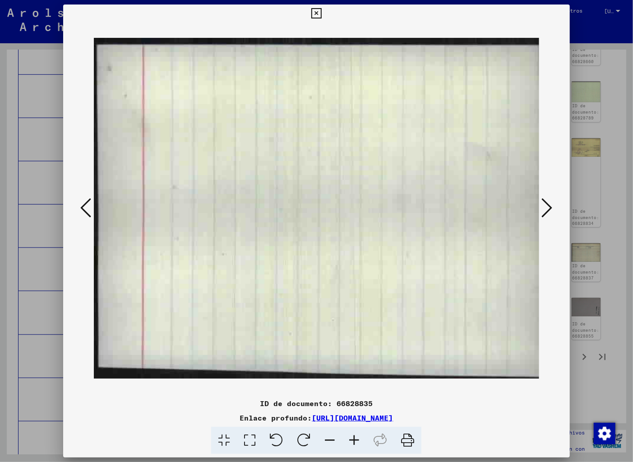
click at [551, 204] on icon at bounding box center [547, 208] width 11 height 22
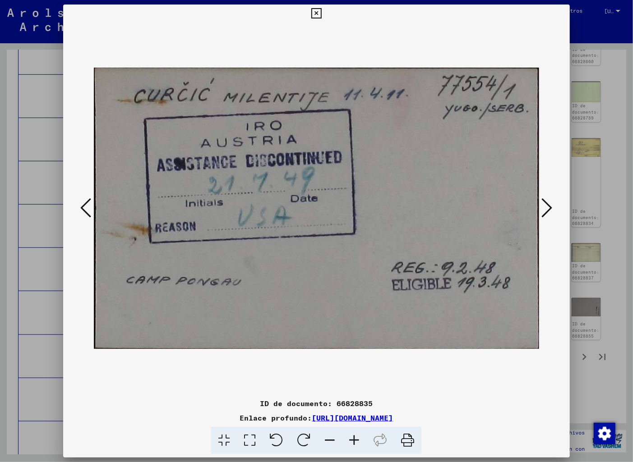
click at [551, 204] on icon at bounding box center [547, 208] width 11 height 22
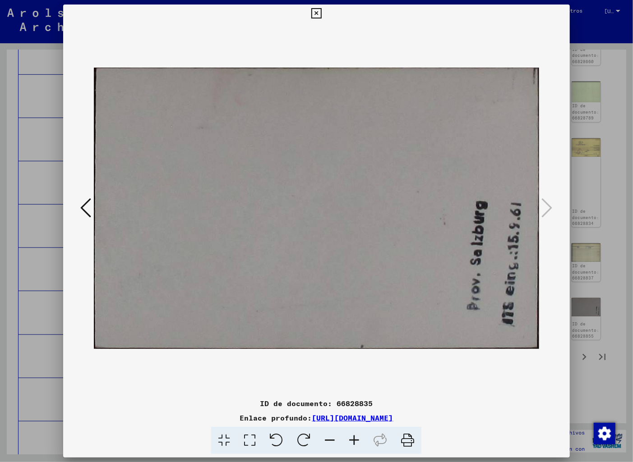
click at [551, 204] on icon at bounding box center [547, 208] width 11 height 22
click at [551, 206] on icon at bounding box center [547, 208] width 11 height 22
click at [322, 10] on icon at bounding box center [316, 13] width 10 height 11
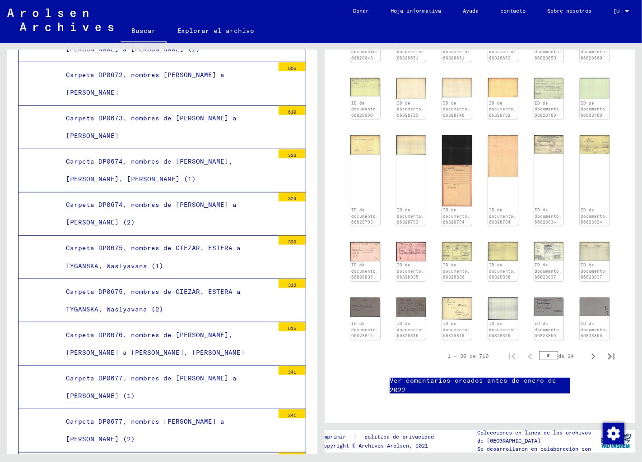
scroll to position [5979, 0]
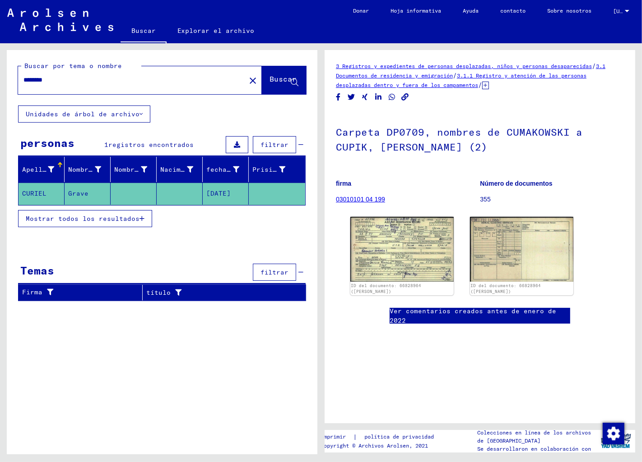
click at [134, 217] on font "Mostrar todos los resultados" at bounding box center [83, 219] width 114 height 8
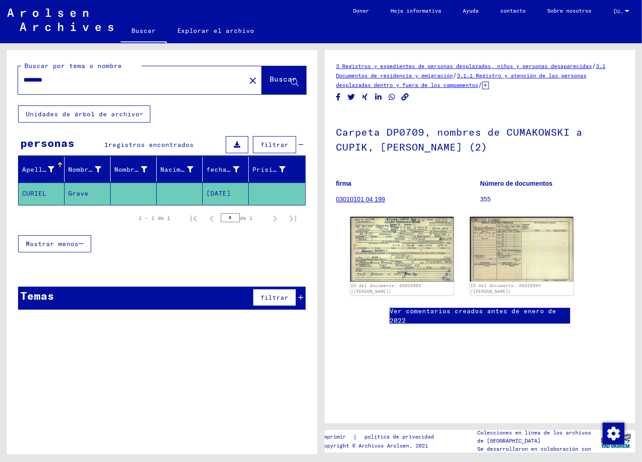
drag, startPoint x: 61, startPoint y: 82, endPoint x: 5, endPoint y: 82, distance: 56.8
click at [5, 82] on div "Buscar por tema o nombre ******** close Buscar Unidades de árbol de archivo per…" at bounding box center [160, 248] width 321 height 411
click at [23, 79] on div "******" at bounding box center [129, 80] width 222 height 20
click at [23, 77] on input "******" at bounding box center [131, 79] width 217 height 9
type input "**********"
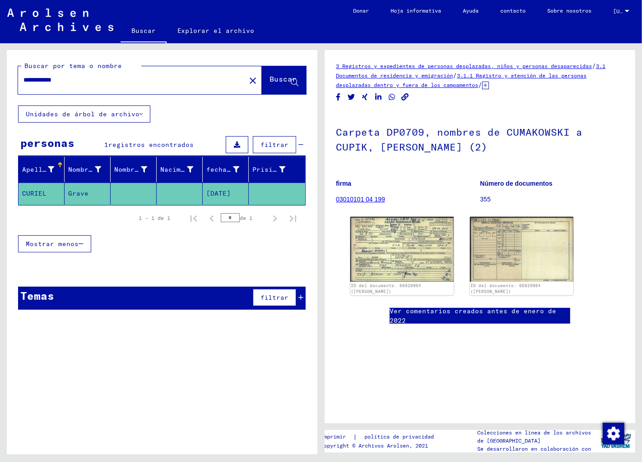
click at [272, 77] on font "Buscar" at bounding box center [282, 78] width 27 height 9
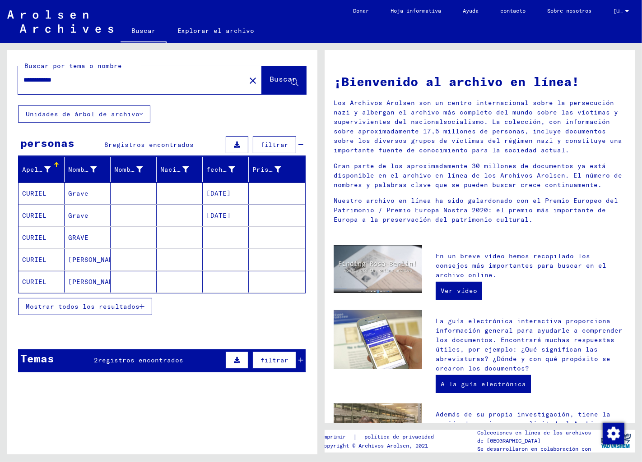
click at [76, 190] on font "Grave" at bounding box center [78, 193] width 20 height 8
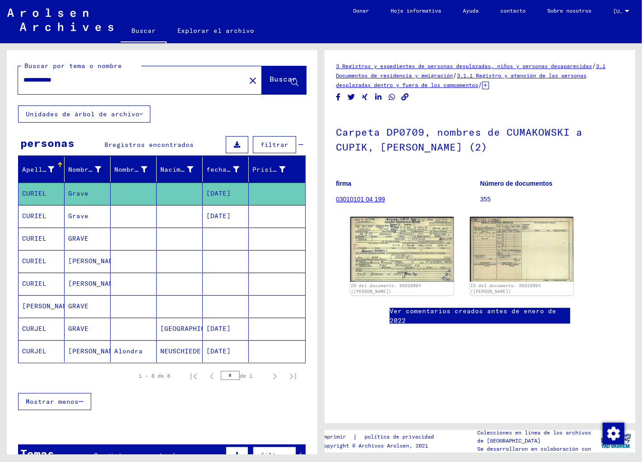
click at [76, 213] on font "Grave" at bounding box center [78, 216] width 20 height 8
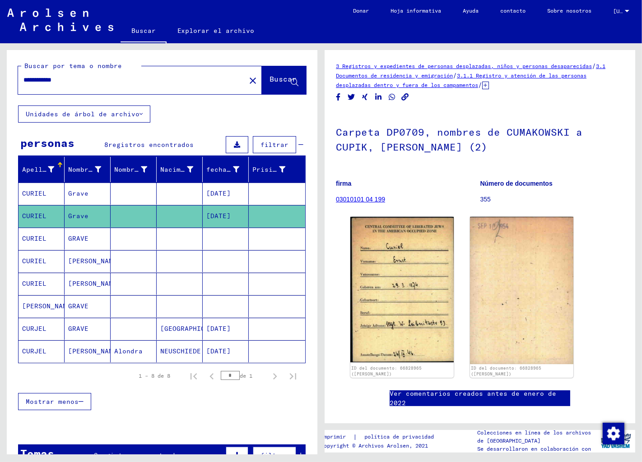
click at [70, 235] on font "GRAVE" at bounding box center [78, 239] width 20 height 8
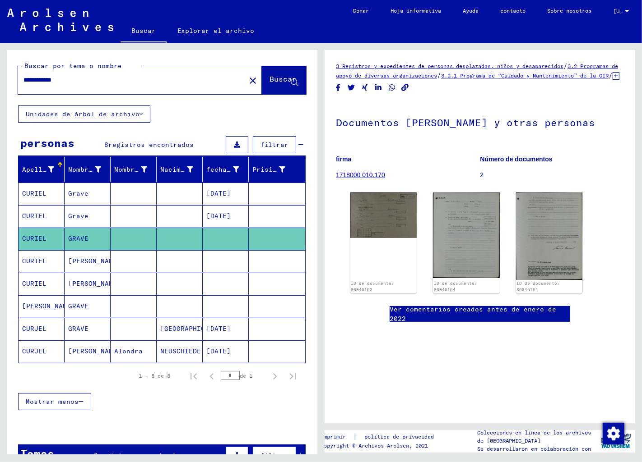
click at [77, 260] on font "[PERSON_NAME]" at bounding box center [94, 261] width 53 height 8
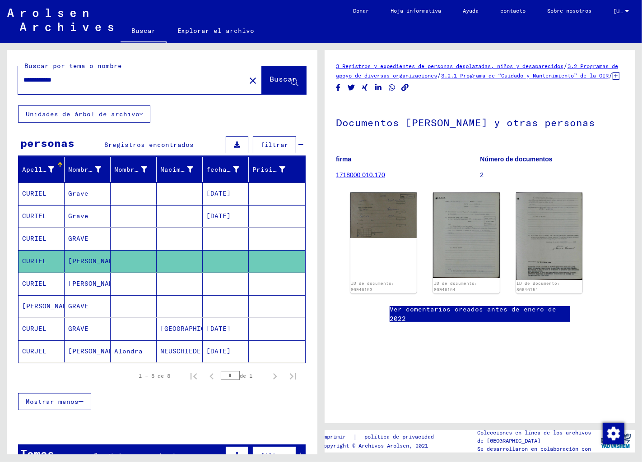
click at [78, 281] on font "[PERSON_NAME]" at bounding box center [94, 284] width 53 height 8
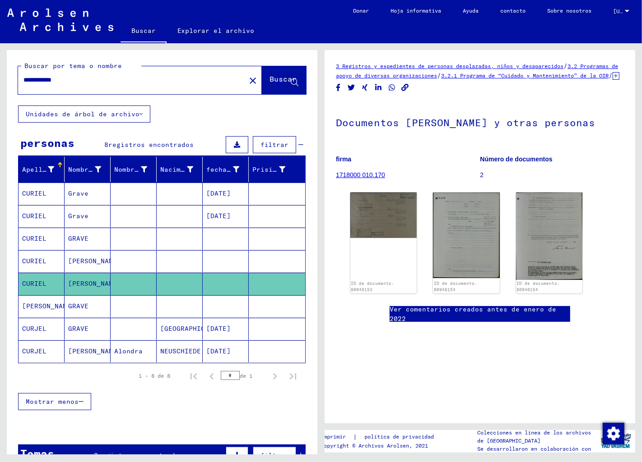
click at [81, 307] on font "GRAVE" at bounding box center [78, 306] width 20 height 8
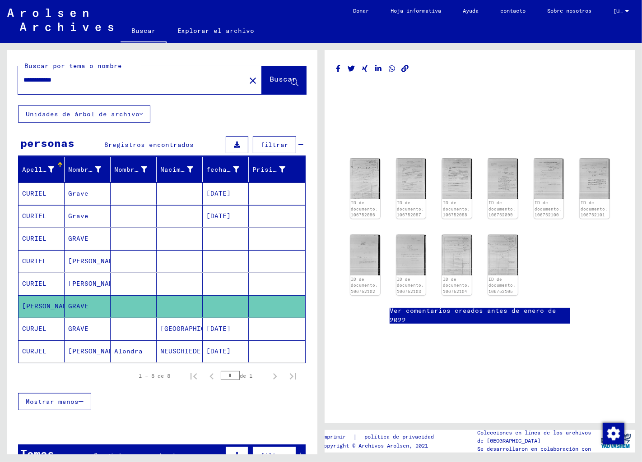
click at [83, 327] on font "GRAVE" at bounding box center [78, 329] width 20 height 8
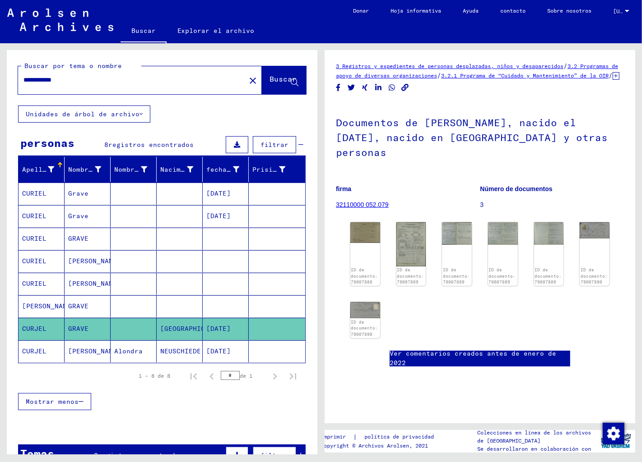
click at [83, 347] on font "[PERSON_NAME]" at bounding box center [94, 351] width 53 height 9
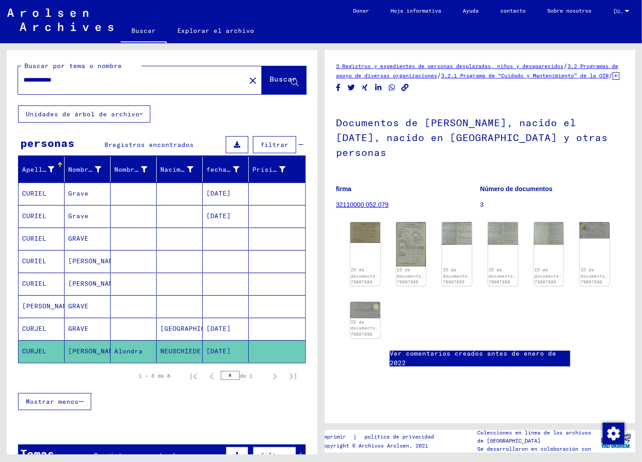
click at [79, 351] on font "[PERSON_NAME]" at bounding box center [94, 351] width 53 height 8
click at [361, 240] on img at bounding box center [364, 232] width 31 height 22
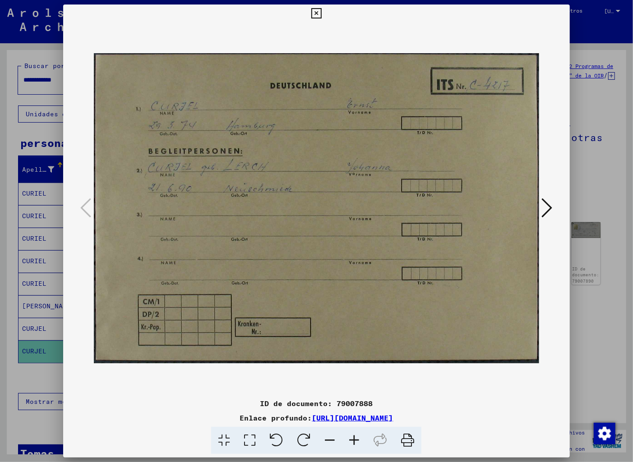
click at [548, 202] on icon at bounding box center [547, 208] width 11 height 22
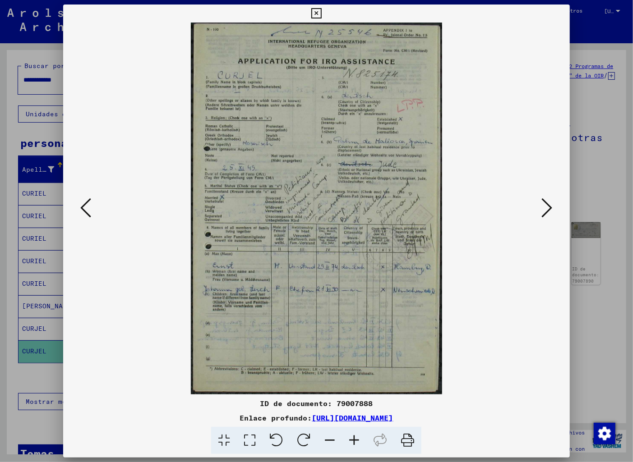
click at [548, 202] on icon at bounding box center [547, 208] width 11 height 22
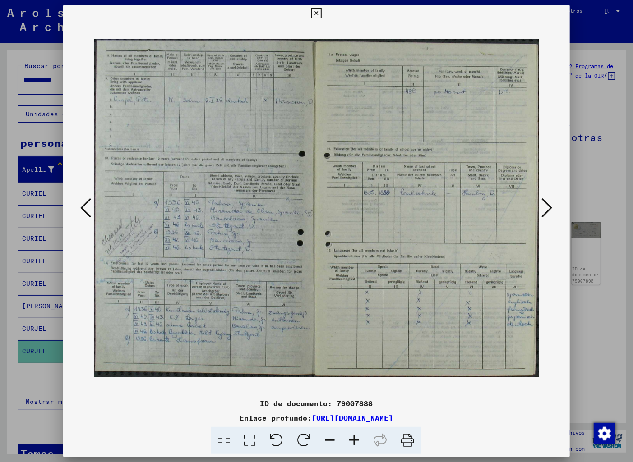
click at [296, 105] on img at bounding box center [316, 209] width 445 height 372
click at [550, 204] on icon at bounding box center [547, 208] width 11 height 22
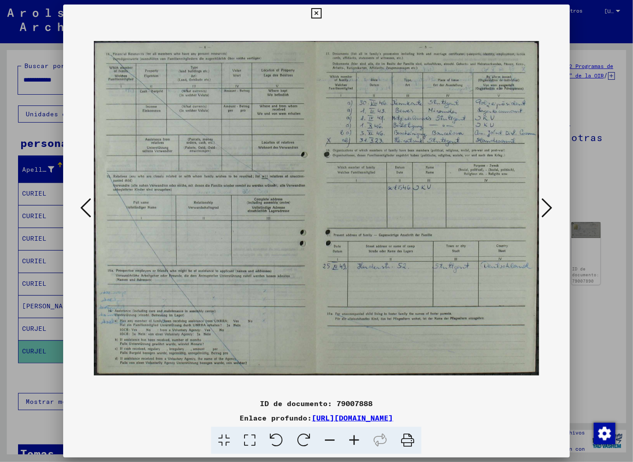
click at [551, 204] on icon at bounding box center [547, 208] width 11 height 22
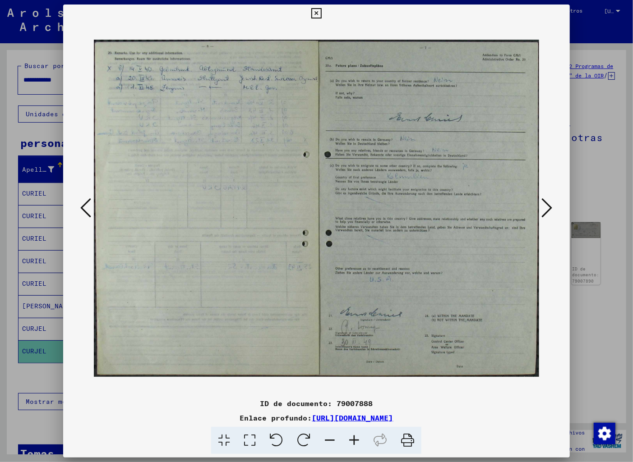
click at [551, 204] on icon at bounding box center [547, 208] width 11 height 22
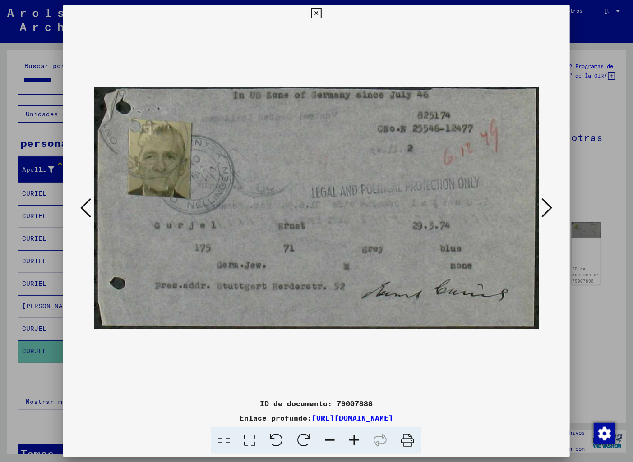
drag, startPoint x: 345, startPoint y: 220, endPoint x: 556, endPoint y: 139, distance: 226.2
click at [556, 139] on div at bounding box center [316, 209] width 506 height 372
click at [410, 438] on icon at bounding box center [408, 441] width 28 height 28
click at [552, 203] on icon at bounding box center [547, 208] width 11 height 22
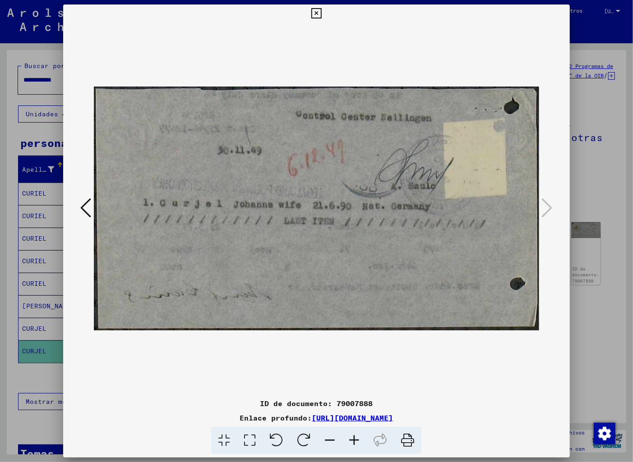
click at [80, 205] on icon at bounding box center [85, 208] width 11 height 22
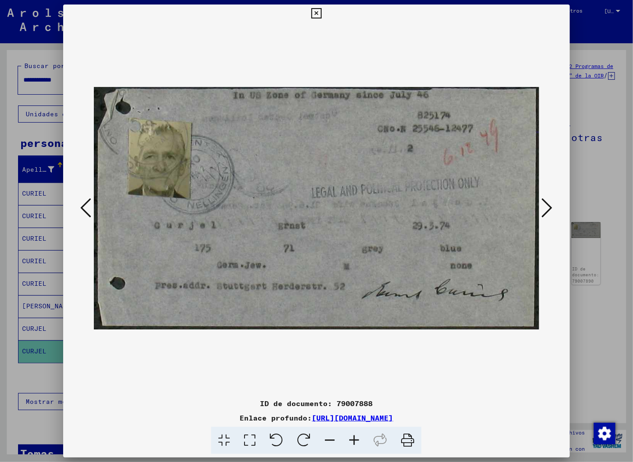
click at [550, 205] on icon at bounding box center [547, 208] width 11 height 22
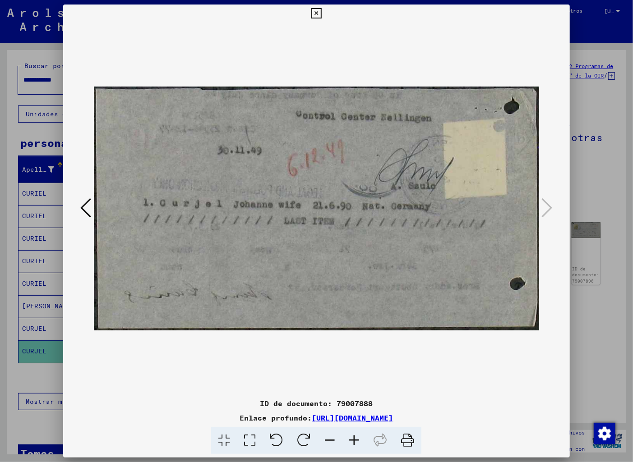
click at [81, 203] on icon at bounding box center [85, 208] width 11 height 22
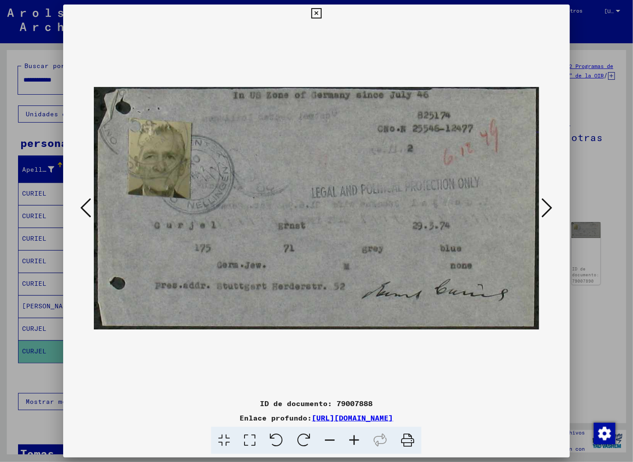
click at [81, 203] on icon at bounding box center [85, 208] width 11 height 22
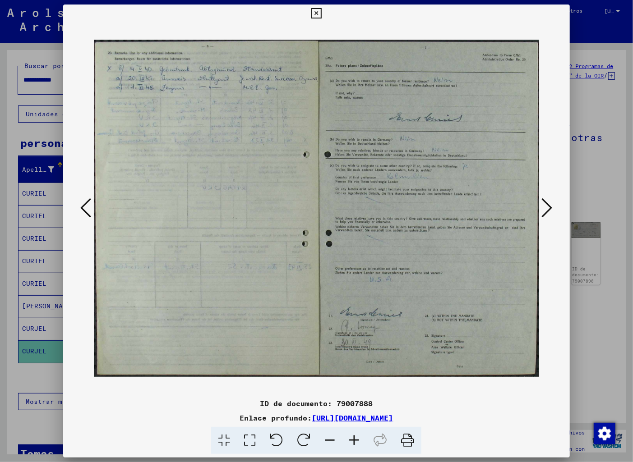
click at [81, 203] on icon at bounding box center [85, 208] width 11 height 22
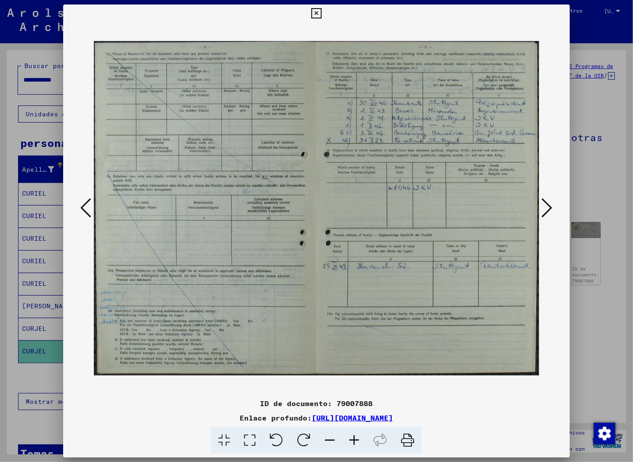
click at [81, 203] on icon at bounding box center [85, 208] width 11 height 22
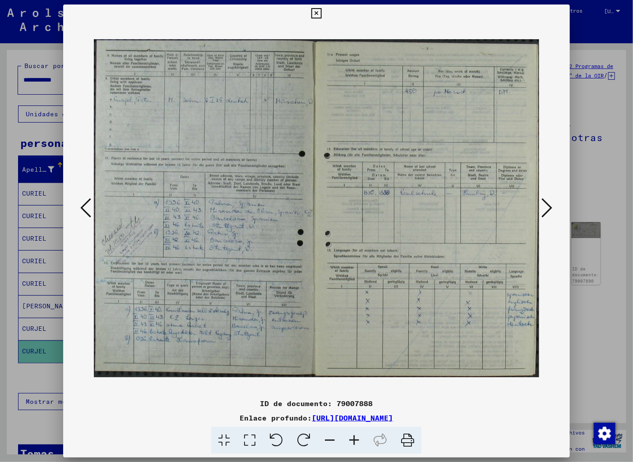
click at [81, 203] on icon at bounding box center [85, 208] width 11 height 22
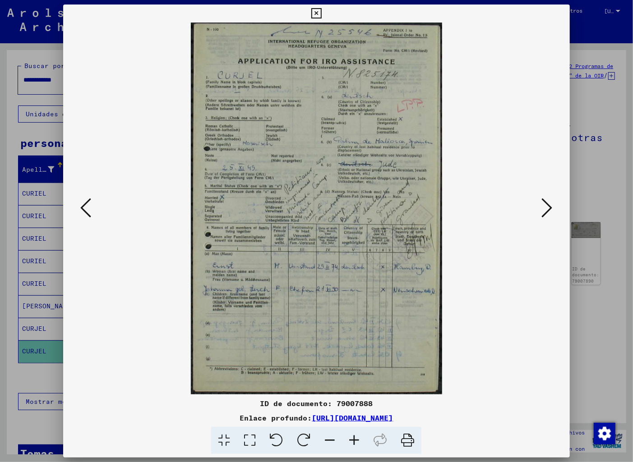
click at [81, 203] on icon at bounding box center [85, 208] width 11 height 22
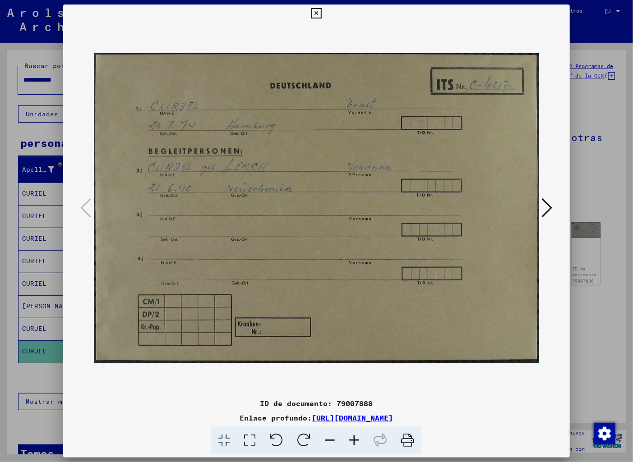
click at [81, 203] on icon at bounding box center [85, 208] width 11 height 22
click at [550, 209] on icon at bounding box center [547, 208] width 11 height 22
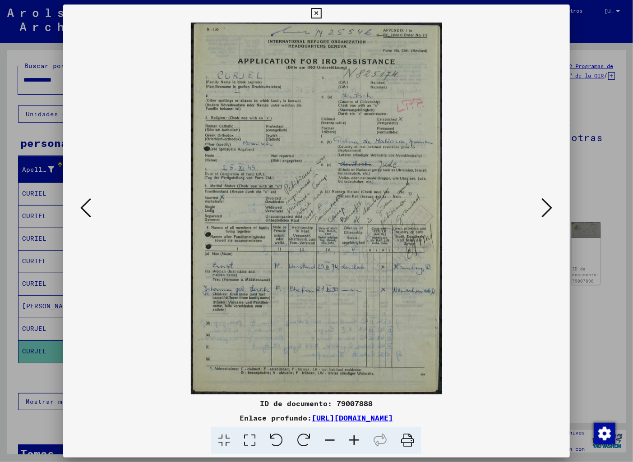
click at [550, 209] on icon at bounding box center [547, 208] width 11 height 22
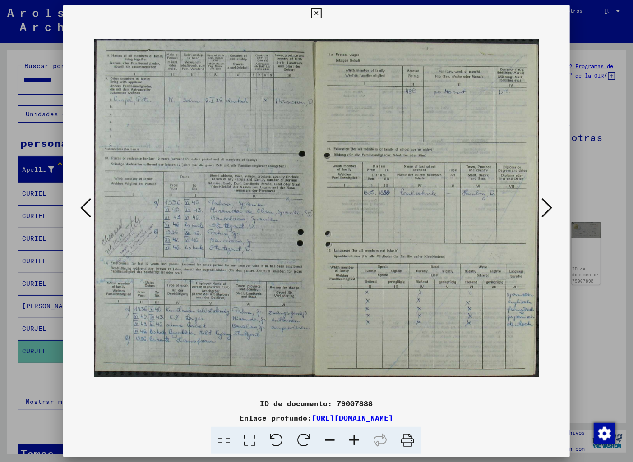
click at [550, 209] on icon at bounding box center [547, 208] width 11 height 22
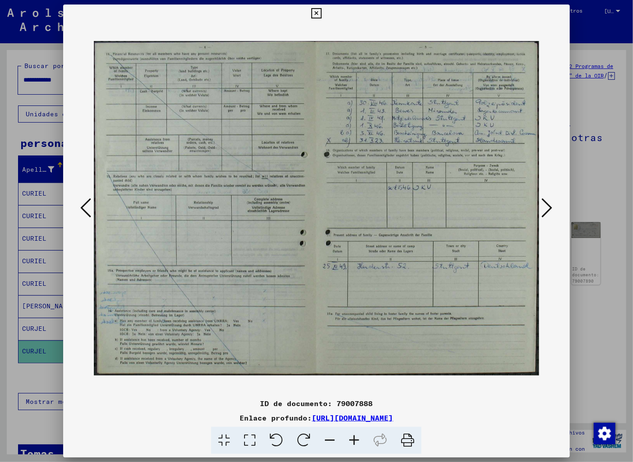
click at [322, 10] on icon at bounding box center [316, 13] width 10 height 11
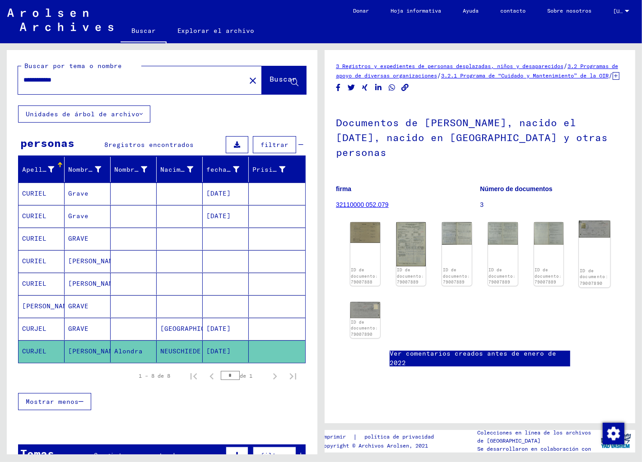
scroll to position [13, 0]
click at [79, 327] on font "GRAVE" at bounding box center [78, 329] width 20 height 8
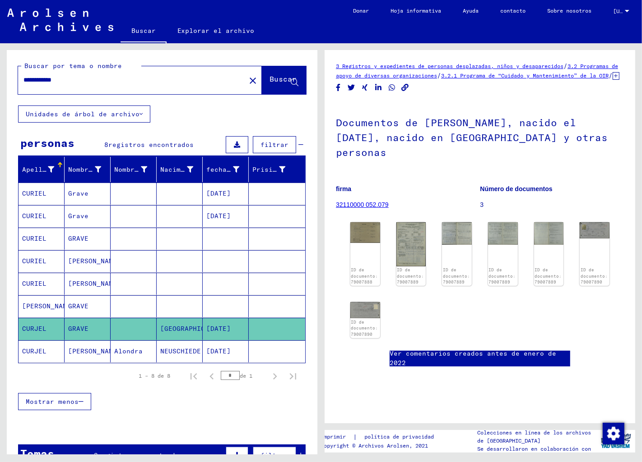
click at [79, 327] on font "GRAVE" at bounding box center [78, 329] width 20 height 8
click at [81, 349] on font "[PERSON_NAME]" at bounding box center [94, 351] width 53 height 8
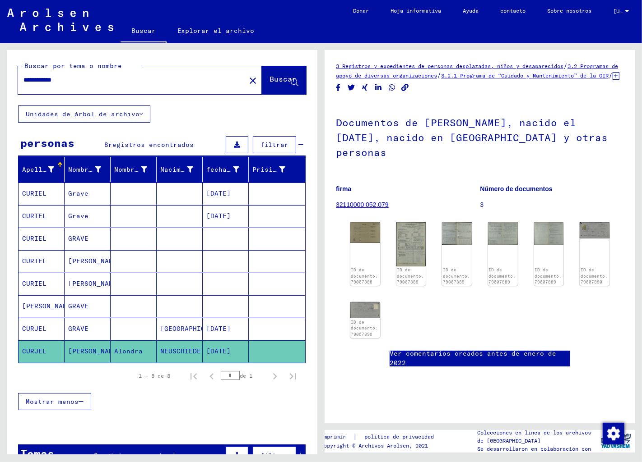
click at [80, 323] on mat-cell "GRAVE" at bounding box center [88, 329] width 46 height 22
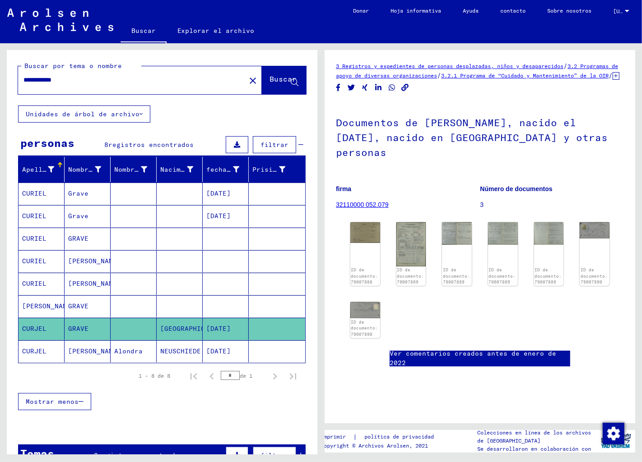
click at [79, 303] on font "GRAVE" at bounding box center [78, 306] width 20 height 8
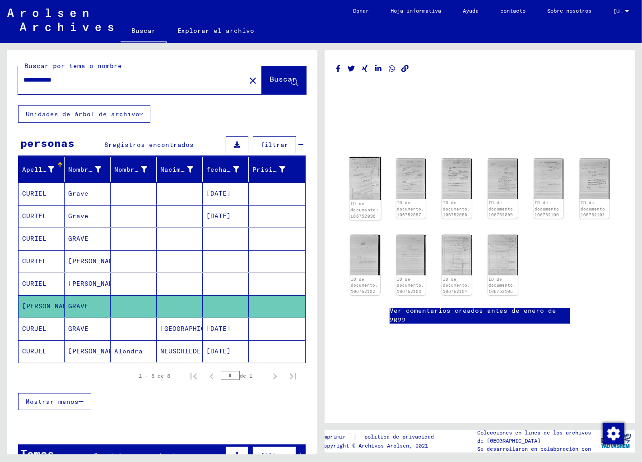
click at [369, 165] on img at bounding box center [364, 178] width 31 height 42
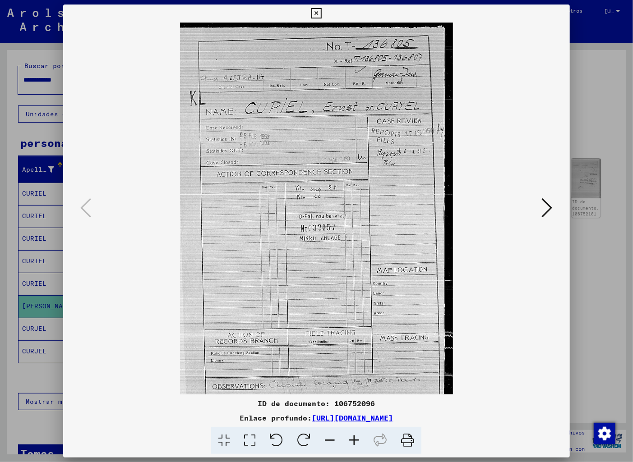
click at [552, 204] on icon at bounding box center [547, 208] width 11 height 22
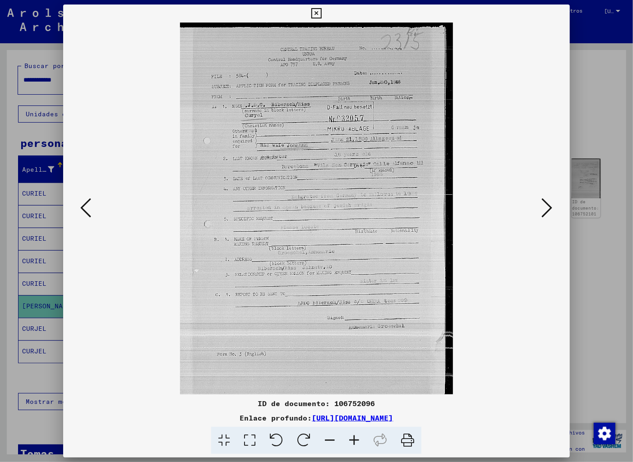
click at [552, 204] on icon at bounding box center [547, 208] width 11 height 22
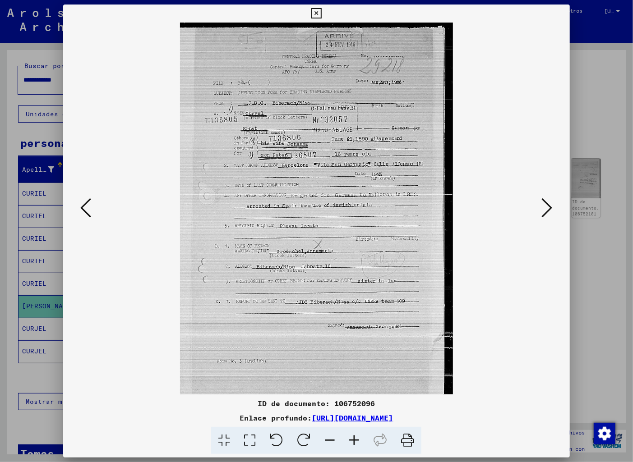
click at [552, 204] on icon at bounding box center [547, 208] width 11 height 22
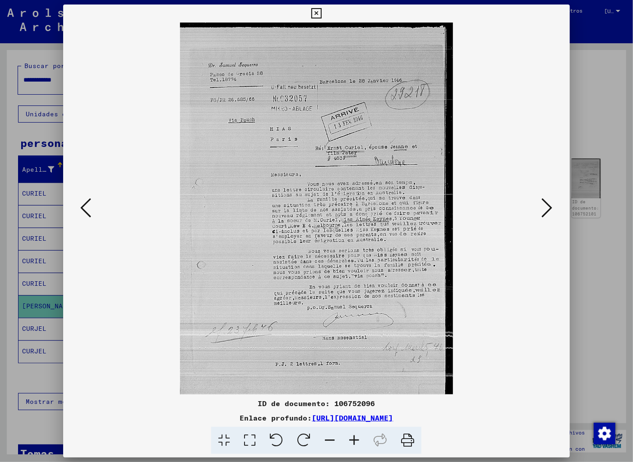
click at [552, 204] on icon at bounding box center [547, 208] width 11 height 22
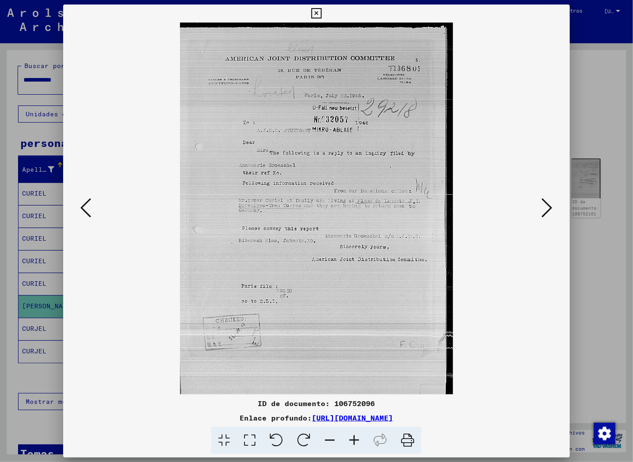
click at [552, 204] on icon at bounding box center [547, 208] width 11 height 22
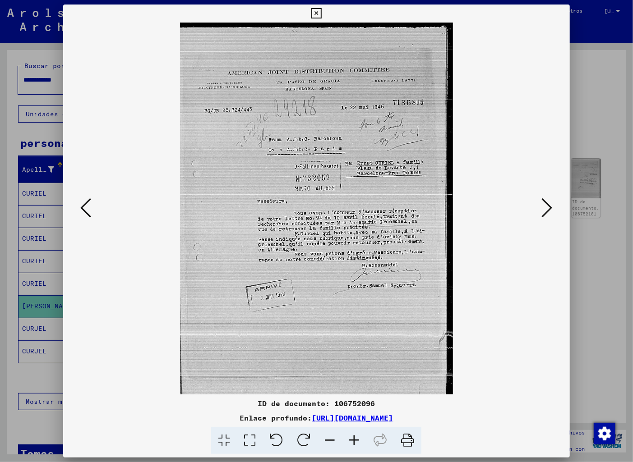
click at [552, 204] on icon at bounding box center [547, 208] width 11 height 22
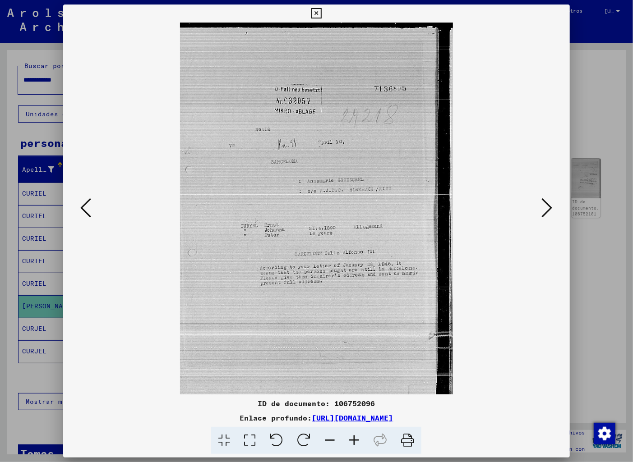
click at [552, 204] on icon at bounding box center [547, 208] width 11 height 22
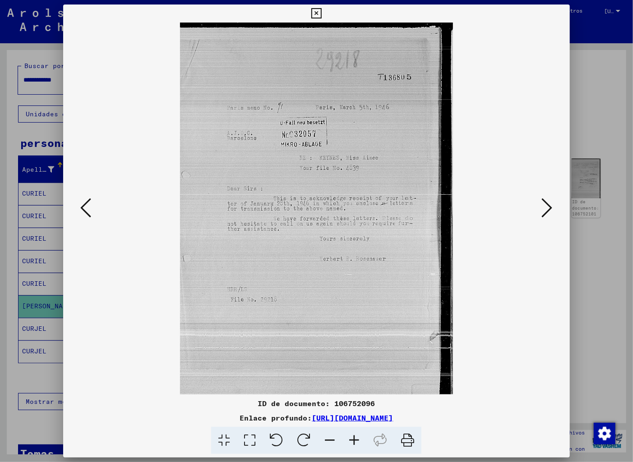
click at [552, 204] on icon at bounding box center [547, 208] width 11 height 22
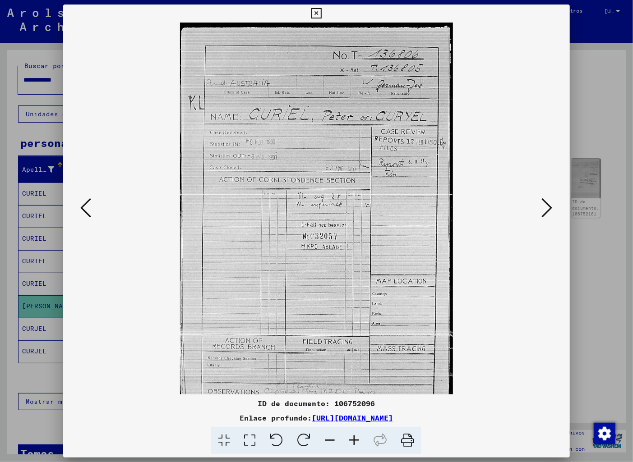
click at [552, 204] on icon at bounding box center [547, 208] width 11 height 22
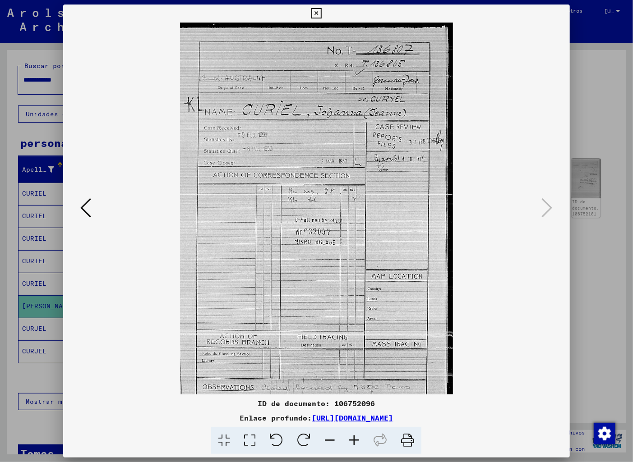
click at [552, 204] on icon at bounding box center [547, 208] width 11 height 22
click at [322, 9] on icon at bounding box center [316, 13] width 10 height 11
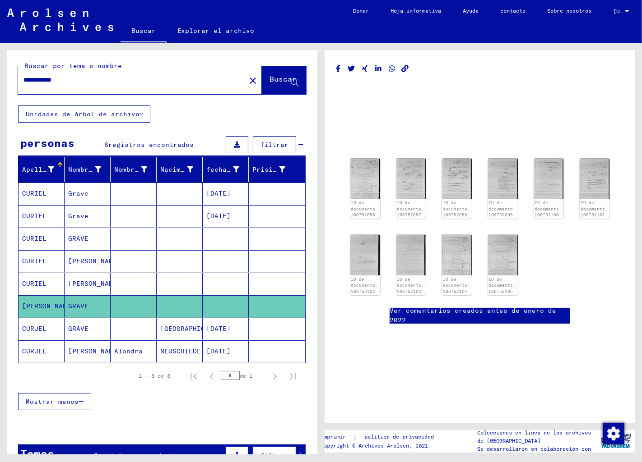
click at [83, 282] on font "[PERSON_NAME]" at bounding box center [94, 284] width 53 height 8
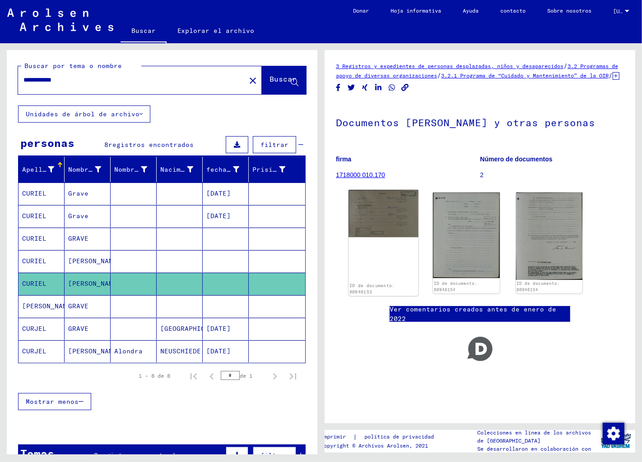
click at [379, 224] on img at bounding box center [383, 213] width 70 height 47
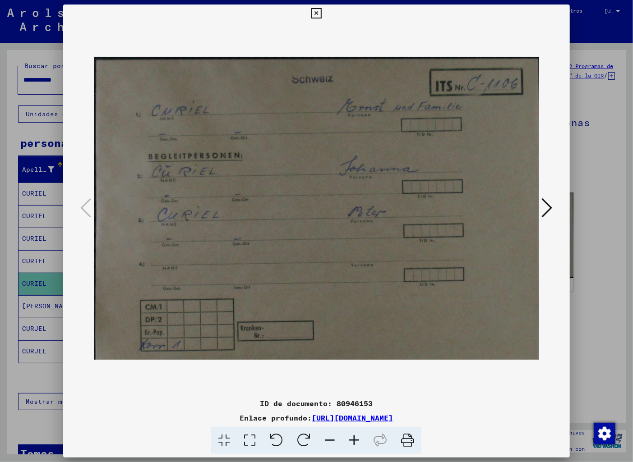
click at [550, 201] on icon at bounding box center [547, 208] width 11 height 22
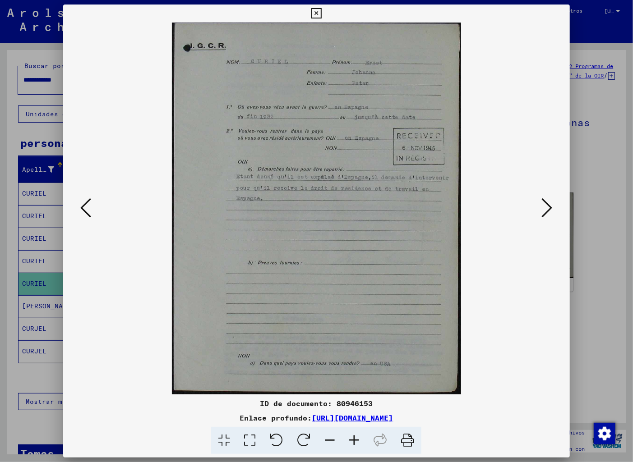
click at [549, 202] on icon at bounding box center [547, 208] width 11 height 22
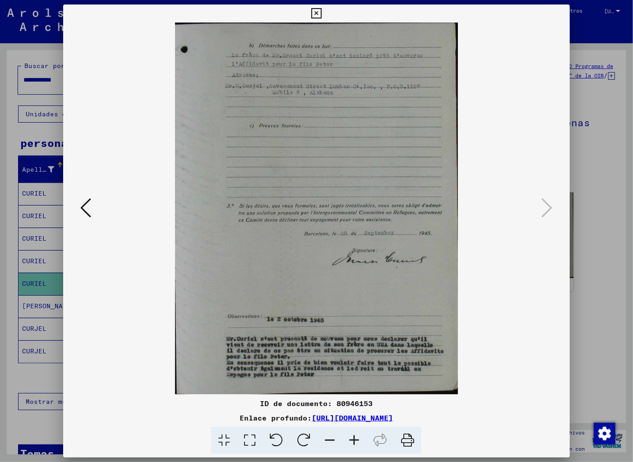
click at [549, 202] on icon at bounding box center [547, 208] width 11 height 22
click at [552, 206] on icon at bounding box center [547, 208] width 11 height 22
click at [322, 11] on icon at bounding box center [316, 13] width 10 height 11
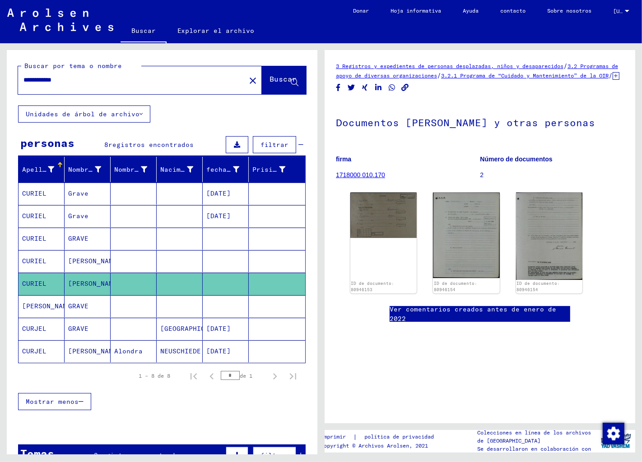
click at [76, 258] on font "[PERSON_NAME]" at bounding box center [94, 261] width 53 height 8
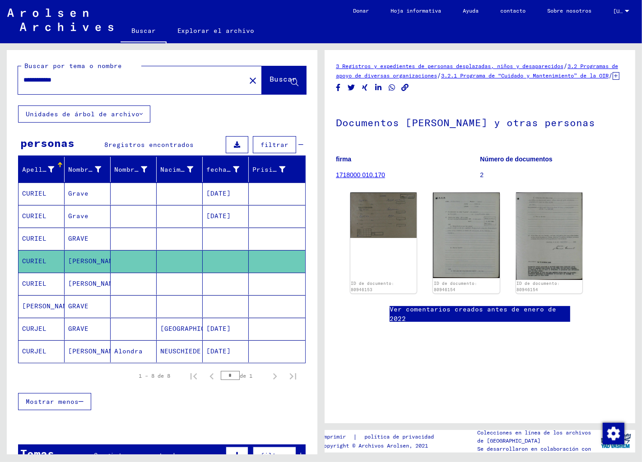
click at [79, 259] on font "[PERSON_NAME]" at bounding box center [94, 261] width 53 height 8
click at [375, 266] on div "ID de documento: 80946153" at bounding box center [383, 243] width 70 height 106
click at [372, 221] on img at bounding box center [383, 213] width 70 height 47
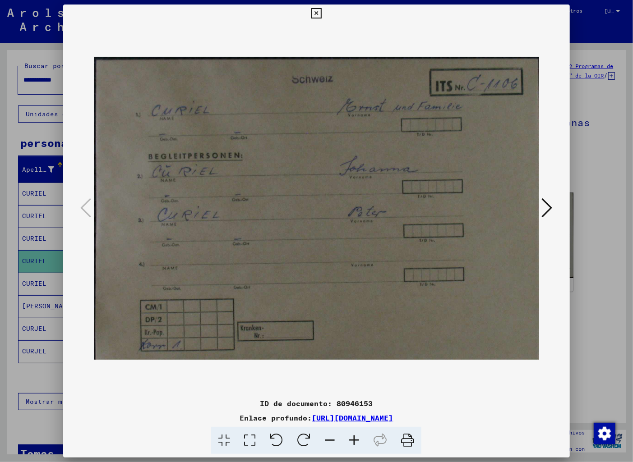
click at [551, 202] on icon at bounding box center [547, 208] width 11 height 22
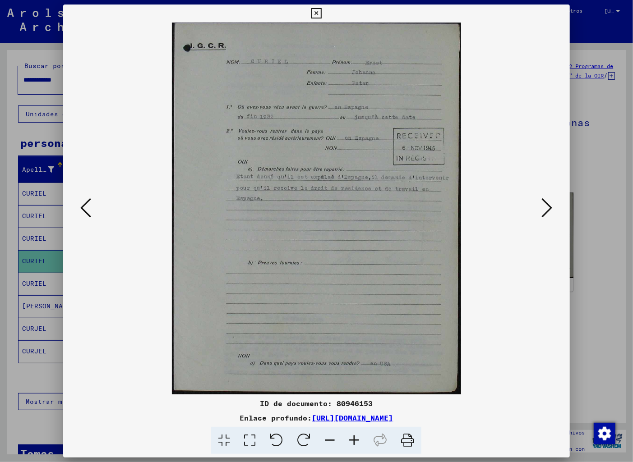
click at [551, 202] on icon at bounding box center [547, 208] width 11 height 22
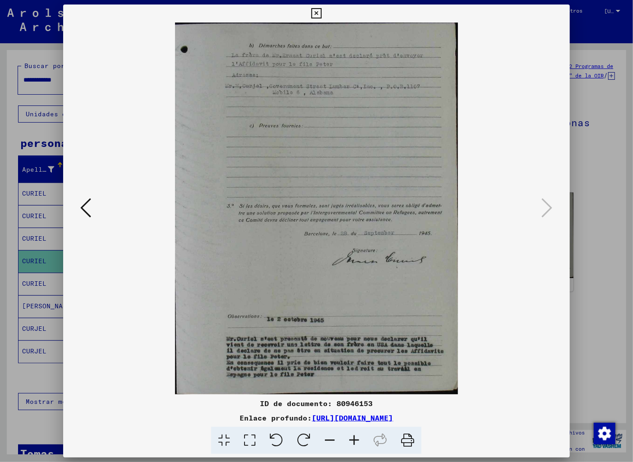
click at [551, 202] on icon at bounding box center [547, 208] width 11 height 22
click at [322, 10] on icon at bounding box center [316, 13] width 10 height 11
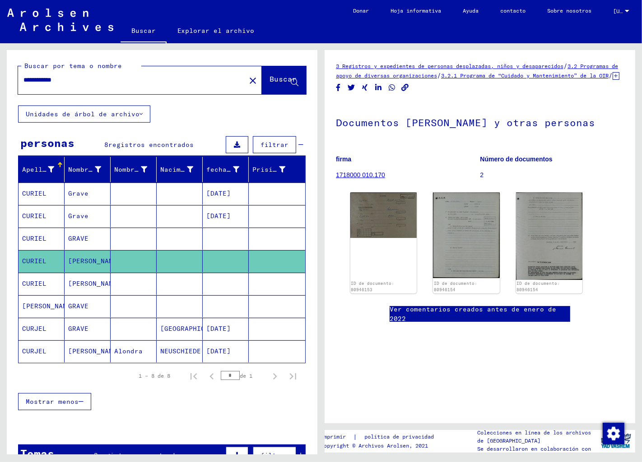
click at [80, 236] on font "GRAVE" at bounding box center [78, 239] width 20 height 8
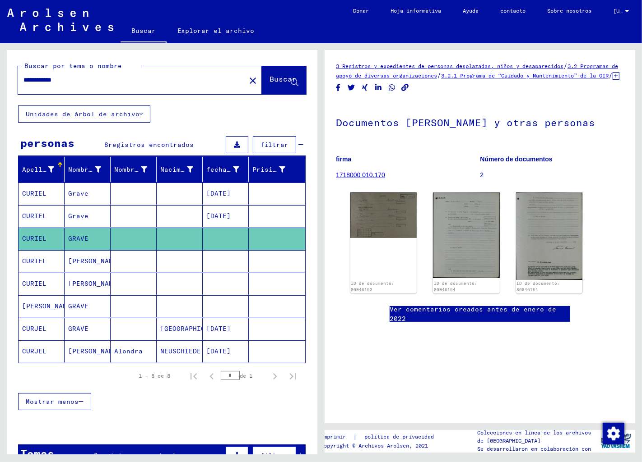
click at [80, 214] on font "Grave" at bounding box center [78, 216] width 20 height 8
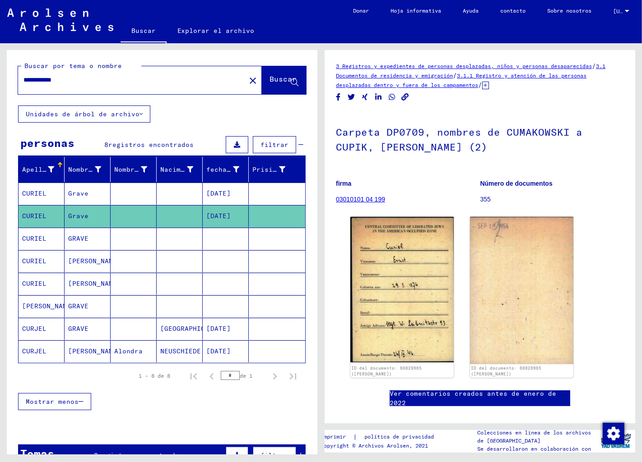
click at [72, 190] on font "Grave" at bounding box center [78, 193] width 20 height 8
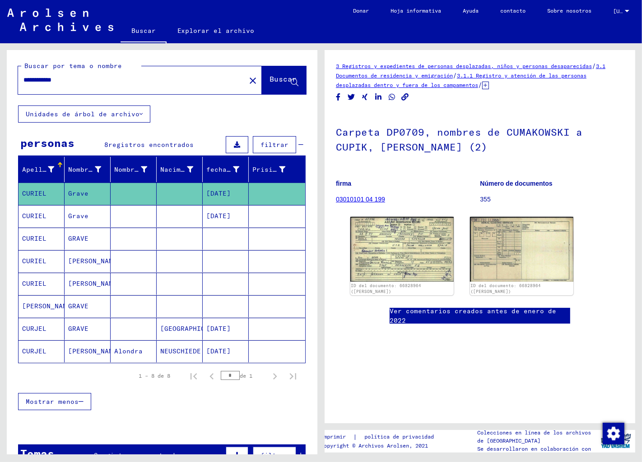
drag, startPoint x: 78, startPoint y: 82, endPoint x: 7, endPoint y: 82, distance: 71.3
click at [7, 82] on div "**********" at bounding box center [162, 77] width 310 height 55
click at [184, 116] on div "**********" at bounding box center [162, 262] width 310 height 425
click at [127, 350] on font "Alondra" at bounding box center [128, 351] width 28 height 8
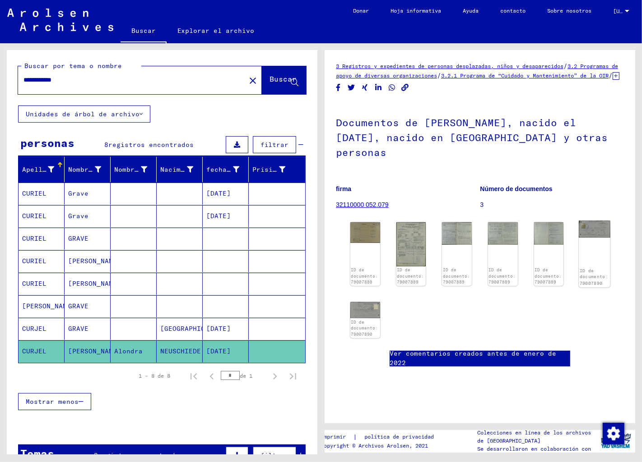
click at [579, 233] on img at bounding box center [594, 229] width 31 height 17
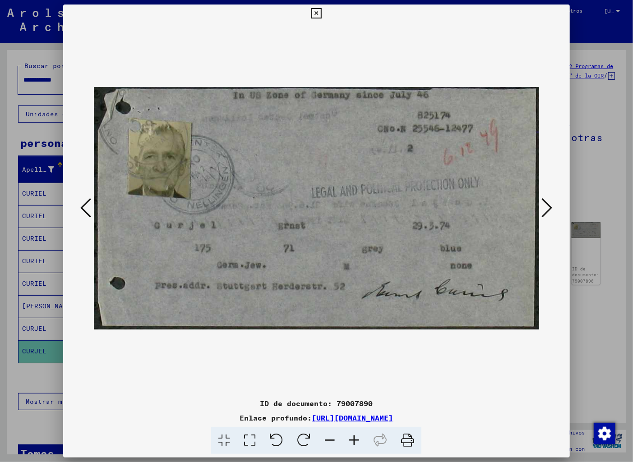
click at [354, 433] on icon at bounding box center [354, 441] width 24 height 28
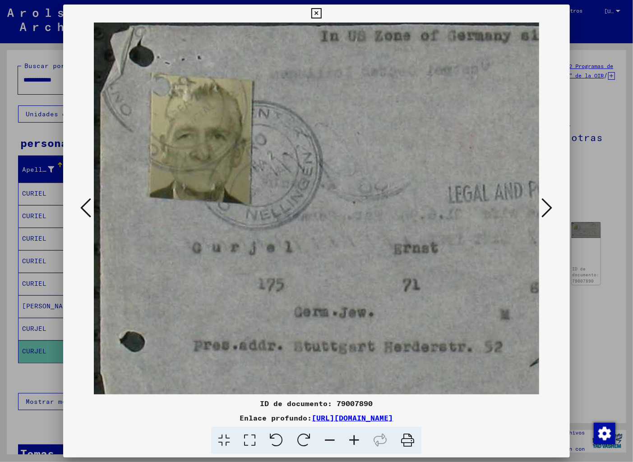
click at [354, 433] on icon at bounding box center [354, 441] width 24 height 28
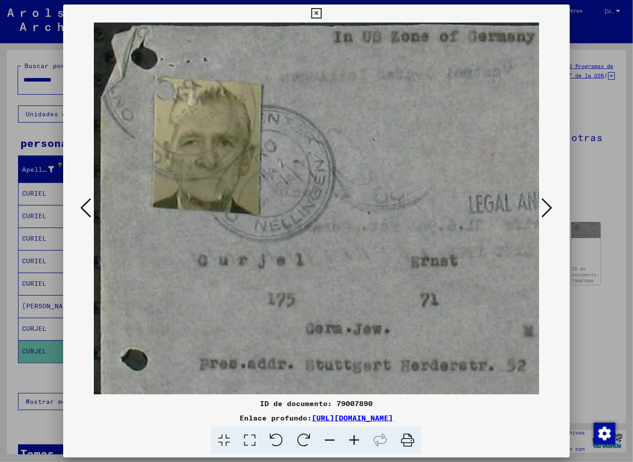
click at [354, 433] on icon at bounding box center [354, 441] width 24 height 28
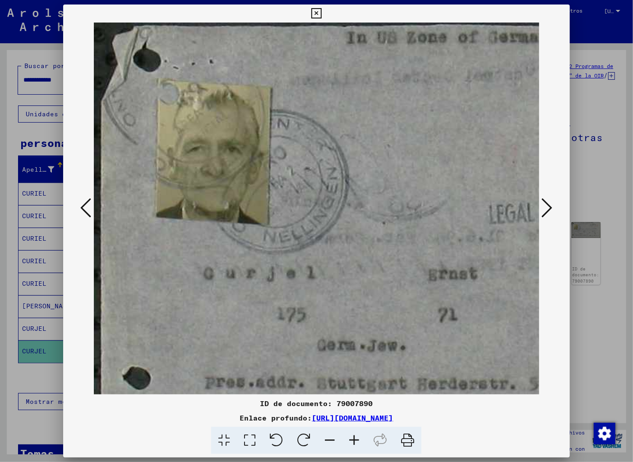
click at [354, 433] on icon at bounding box center [354, 441] width 24 height 28
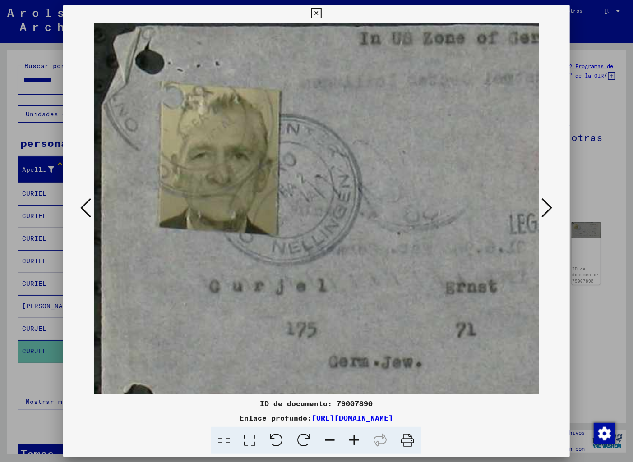
click at [354, 433] on icon at bounding box center [354, 441] width 24 height 28
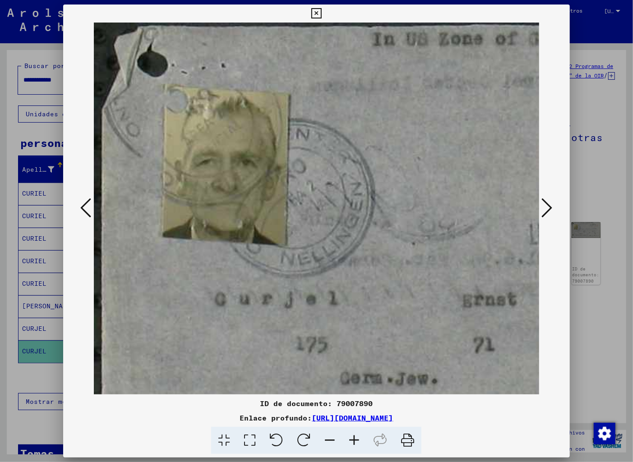
click at [354, 433] on icon at bounding box center [354, 441] width 24 height 28
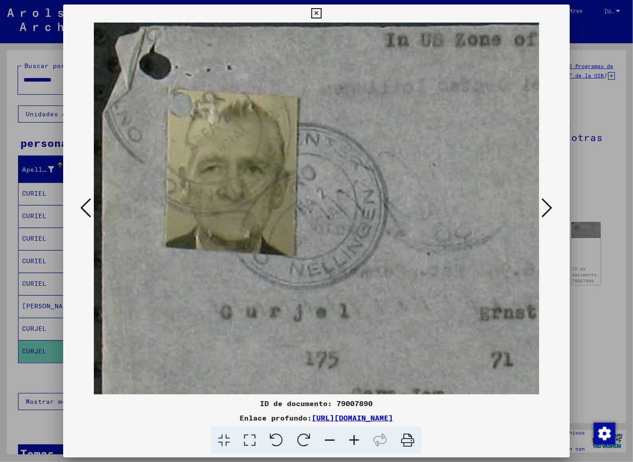
click at [354, 433] on icon at bounding box center [354, 441] width 24 height 28
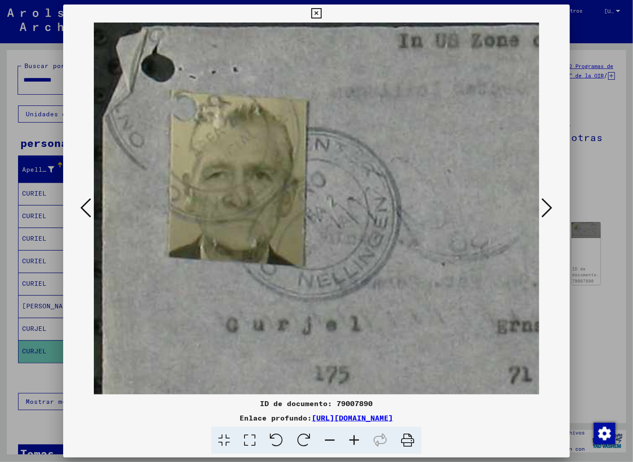
click at [354, 433] on icon at bounding box center [354, 441] width 24 height 28
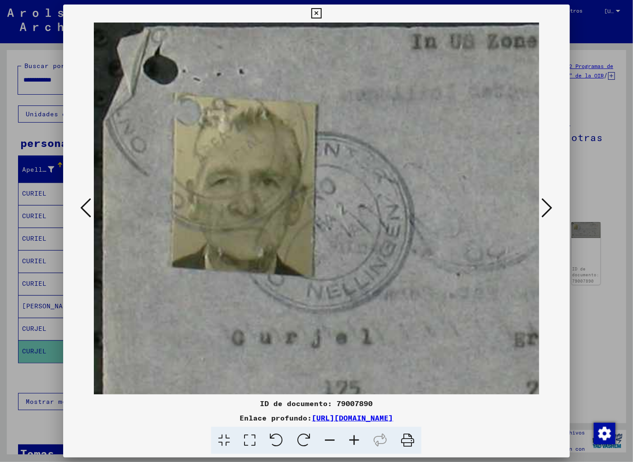
click at [354, 433] on icon at bounding box center [354, 441] width 24 height 28
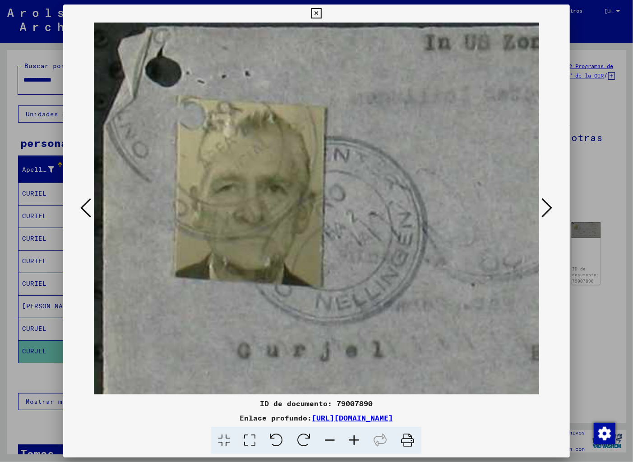
click at [354, 433] on icon at bounding box center [354, 441] width 24 height 28
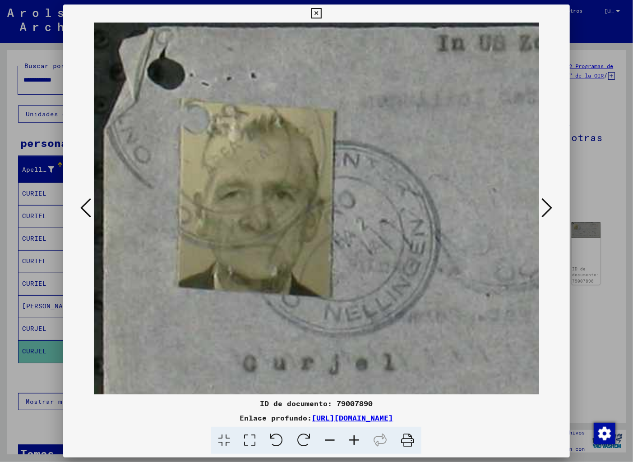
click at [354, 433] on icon at bounding box center [354, 441] width 24 height 28
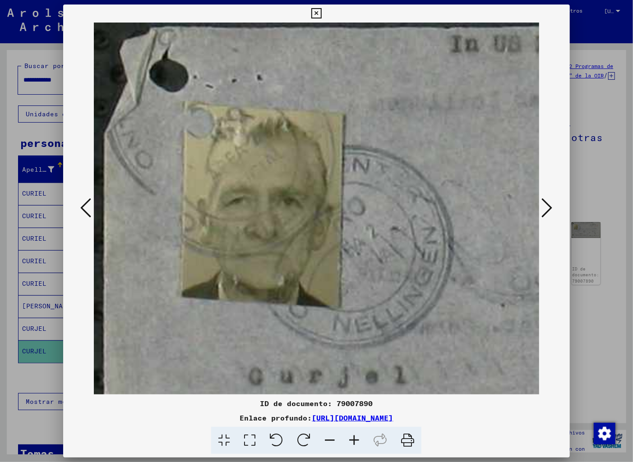
click at [354, 433] on icon at bounding box center [354, 441] width 24 height 28
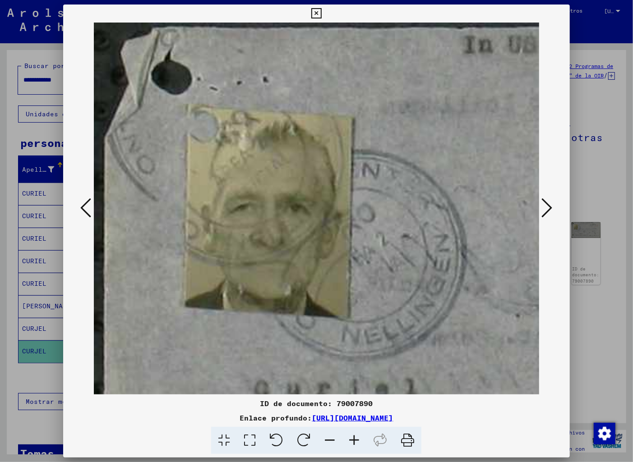
click at [354, 433] on icon at bounding box center [354, 441] width 24 height 28
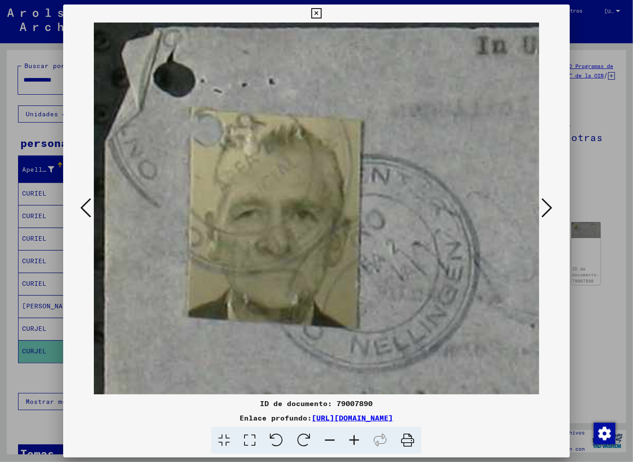
click at [332, 436] on icon at bounding box center [330, 441] width 24 height 28
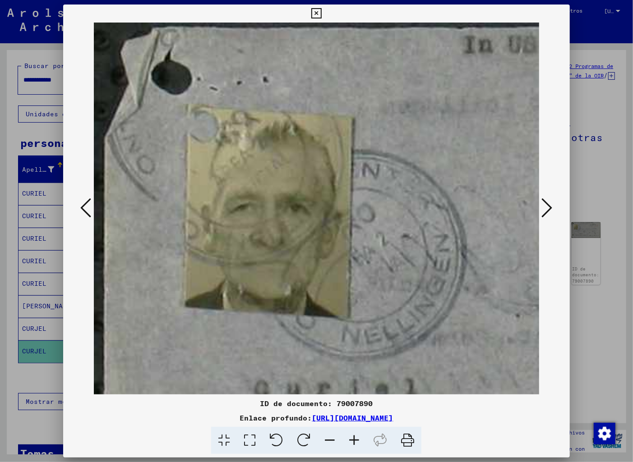
click at [328, 438] on icon at bounding box center [330, 441] width 24 height 28
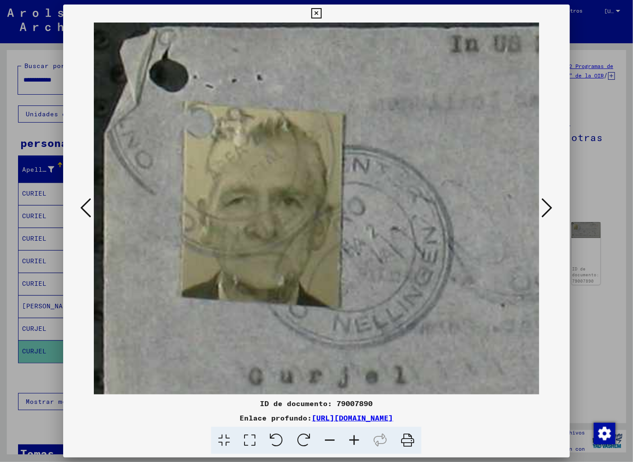
click at [328, 438] on icon at bounding box center [330, 441] width 24 height 28
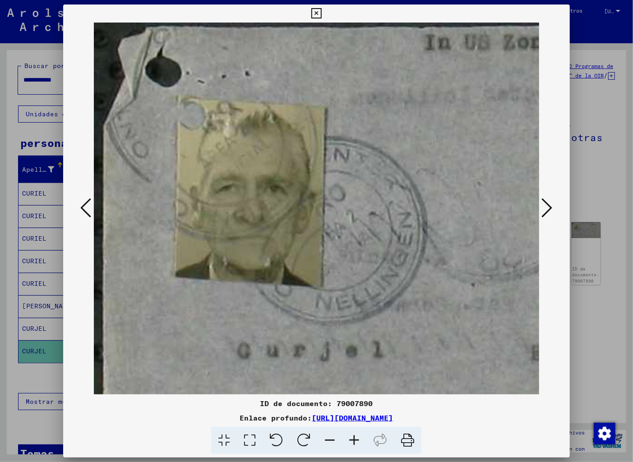
click at [328, 438] on icon at bounding box center [330, 441] width 24 height 28
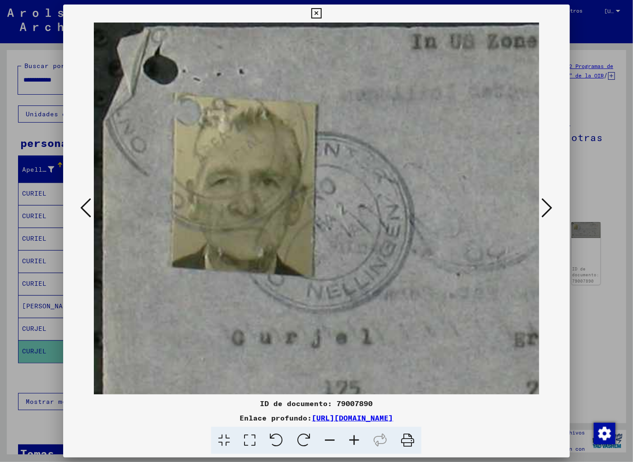
click at [328, 438] on icon at bounding box center [330, 441] width 24 height 28
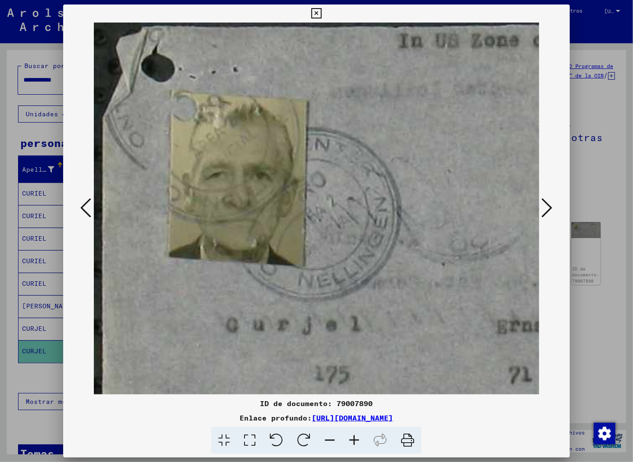
click at [328, 438] on icon at bounding box center [330, 441] width 24 height 28
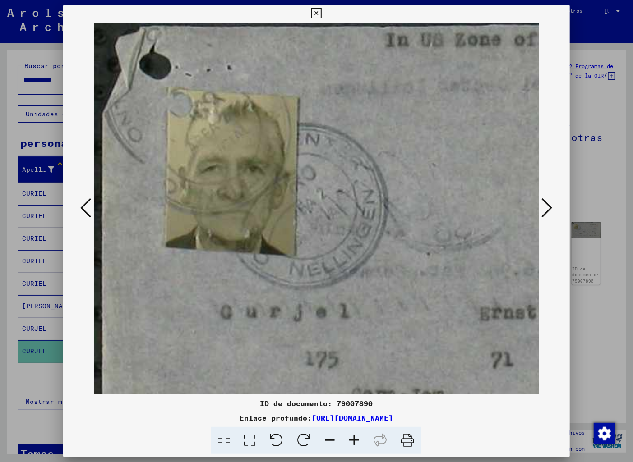
click at [328, 438] on icon at bounding box center [330, 441] width 24 height 28
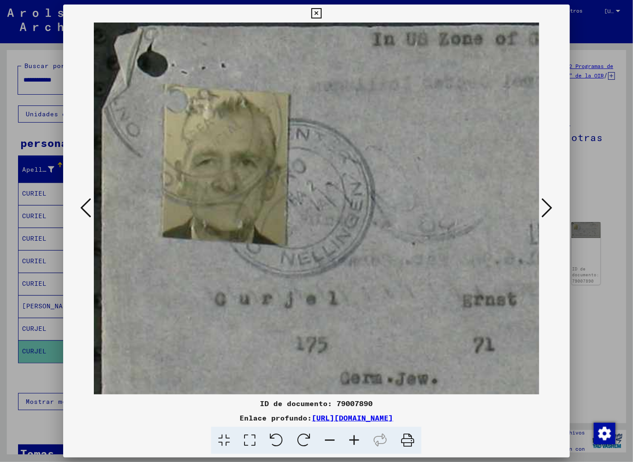
click at [328, 438] on icon at bounding box center [330, 441] width 24 height 28
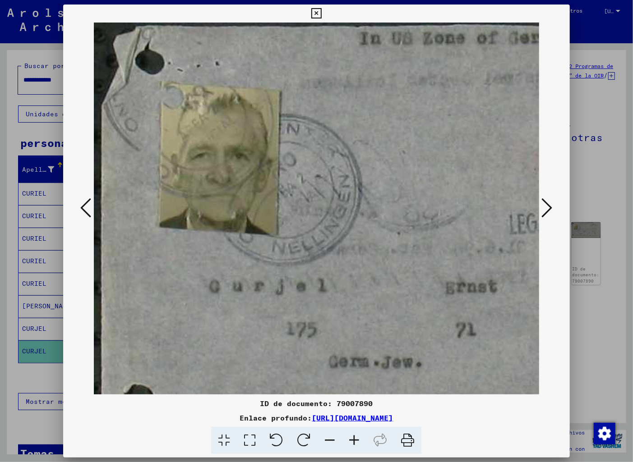
click at [328, 438] on icon at bounding box center [330, 441] width 24 height 28
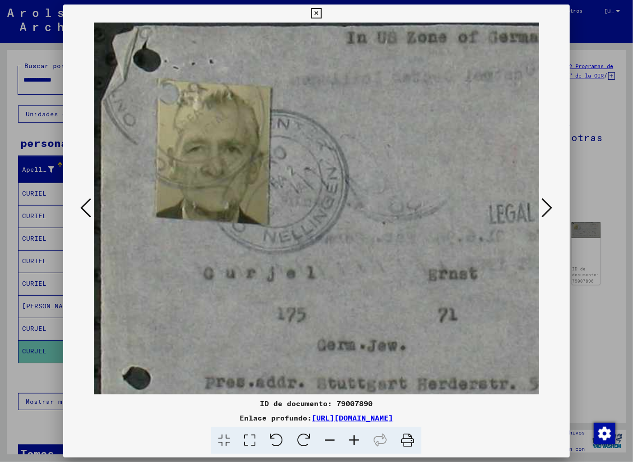
click at [328, 438] on icon at bounding box center [330, 441] width 24 height 28
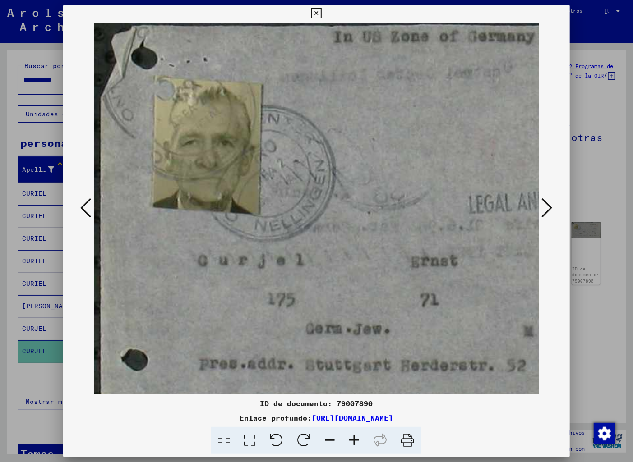
click at [328, 438] on icon at bounding box center [330, 441] width 24 height 28
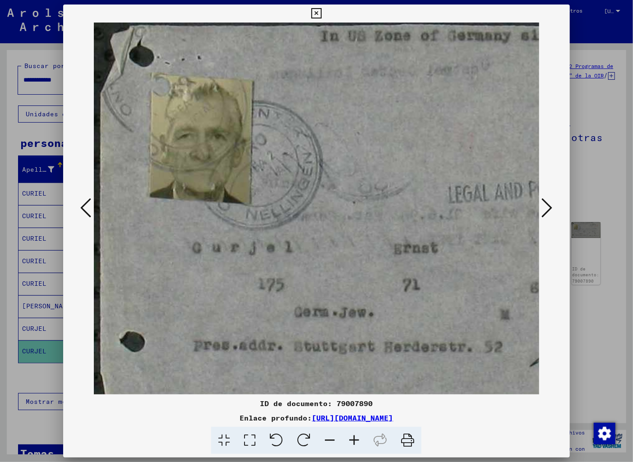
click at [328, 438] on icon at bounding box center [330, 441] width 24 height 28
